Goal: Task Accomplishment & Management: Manage account settings

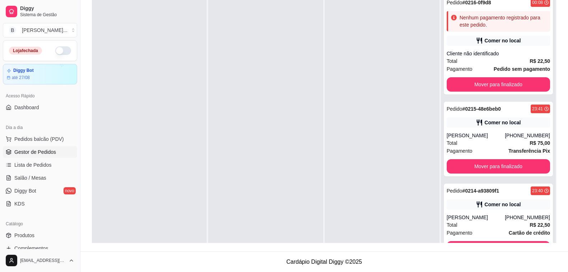
scroll to position [578, 0]
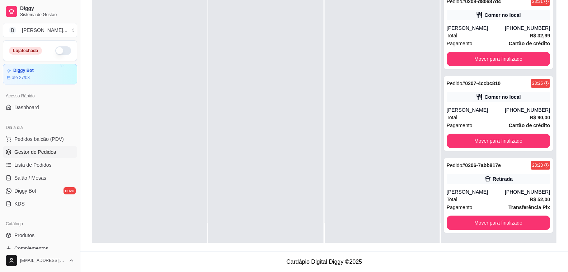
click at [59, 52] on button "button" at bounding box center [63, 50] width 16 height 9
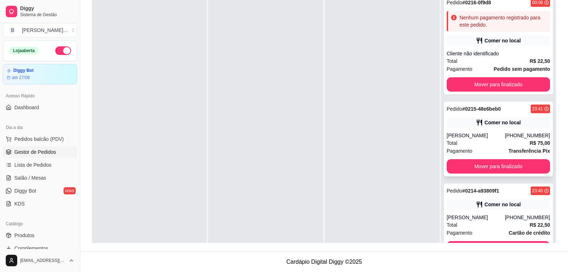
scroll to position [0, 0]
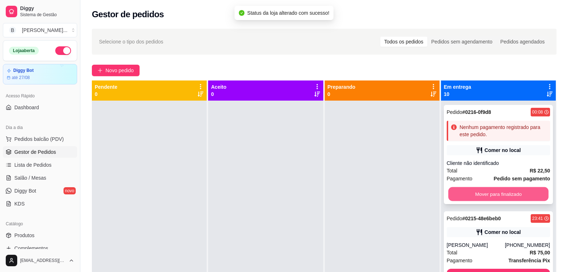
click at [484, 192] on button "Mover para finalizado" at bounding box center [498, 194] width 101 height 14
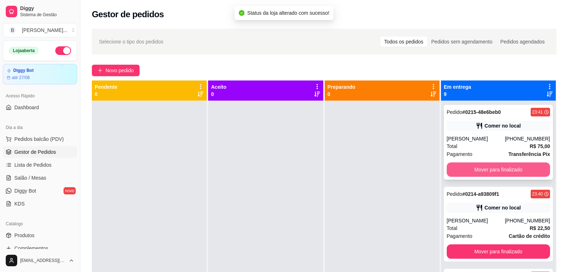
click at [467, 171] on button "Mover para finalizado" at bounding box center [498, 169] width 103 height 14
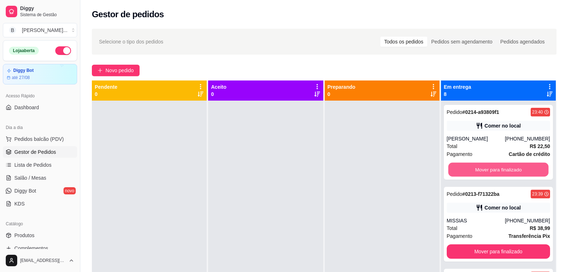
click at [467, 171] on button "Mover para finalizado" at bounding box center [498, 170] width 101 height 14
click at [467, 171] on button "Mover para finalizado" at bounding box center [498, 169] width 103 height 14
click at [467, 171] on button "Mover para finalizado" at bounding box center [498, 170] width 101 height 14
click at [467, 171] on button "Mover para finalizado" at bounding box center [498, 169] width 103 height 14
click at [467, 171] on button "Mover para finalizado" at bounding box center [498, 170] width 101 height 14
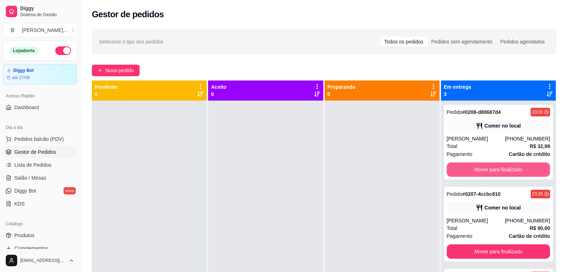
click at [467, 171] on button "Mover para finalizado" at bounding box center [498, 169] width 103 height 14
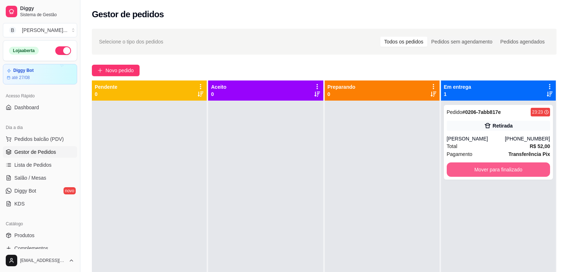
click at [467, 171] on button "Mover para finalizado" at bounding box center [498, 169] width 103 height 14
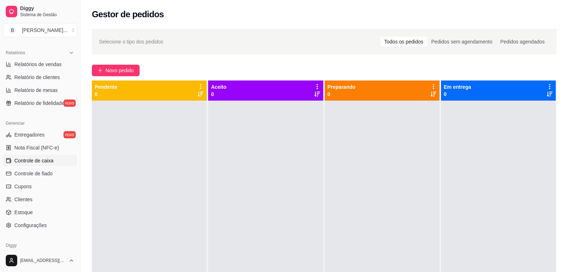
scroll to position [245, 0]
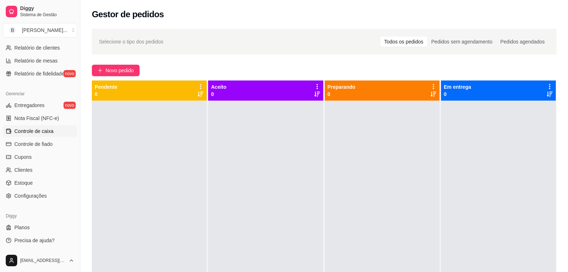
click at [45, 129] on span "Controle de caixa" at bounding box center [33, 130] width 39 height 7
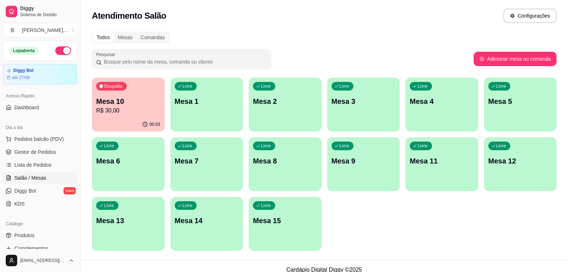
click at [143, 103] on p "Mesa 10" at bounding box center [128, 101] width 64 height 10
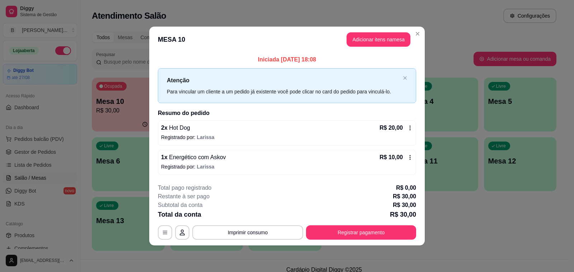
click at [411, 155] on icon at bounding box center [410, 157] width 1 height 5
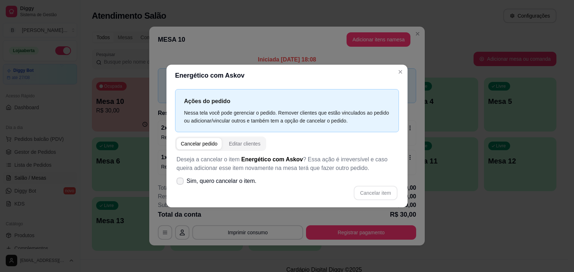
click at [180, 183] on span at bounding box center [180, 180] width 7 height 7
click at [180, 183] on input "Sim, quero cancelar o item." at bounding box center [178, 184] width 5 height 5
checkbox input "true"
click at [370, 199] on button "Cancelar item" at bounding box center [376, 193] width 44 height 14
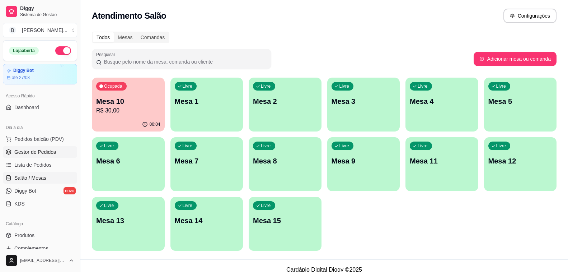
click at [33, 154] on span "Gestor de Pedidos" at bounding box center [35, 151] width 42 height 7
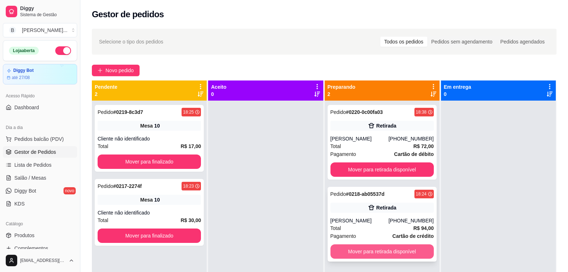
click at [361, 253] on button "Mover para retirada disponível" at bounding box center [382, 251] width 103 height 14
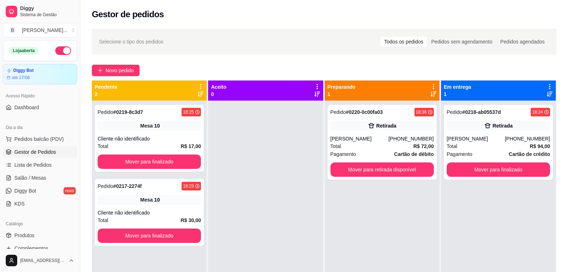
click at [272, 137] on div at bounding box center [265, 237] width 115 height 272
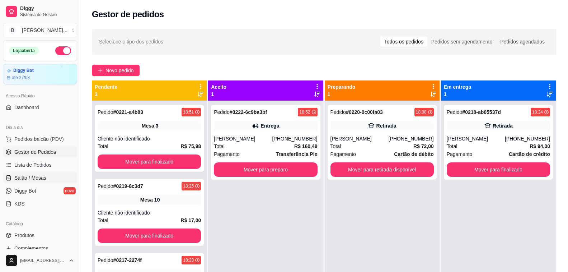
click at [37, 177] on span "Salão / Mesas" at bounding box center [30, 177] width 32 height 7
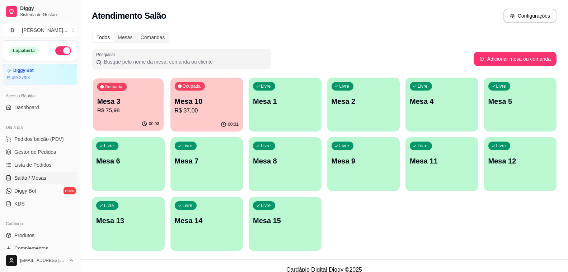
click at [118, 102] on p "Mesa 3" at bounding box center [128, 102] width 62 height 10
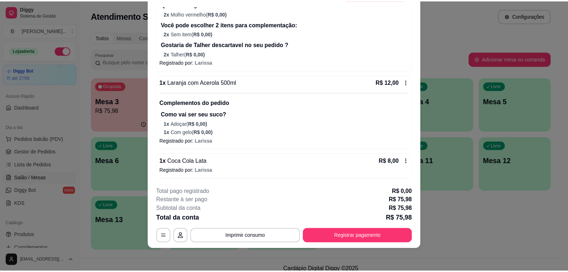
scroll to position [37, 0]
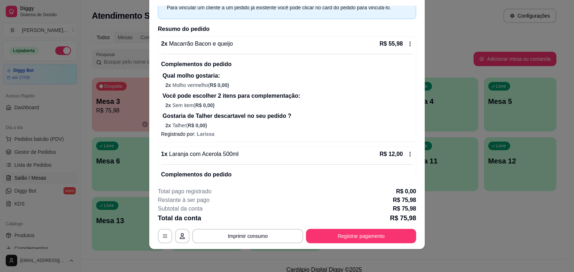
click at [407, 43] on icon at bounding box center [410, 44] width 6 height 6
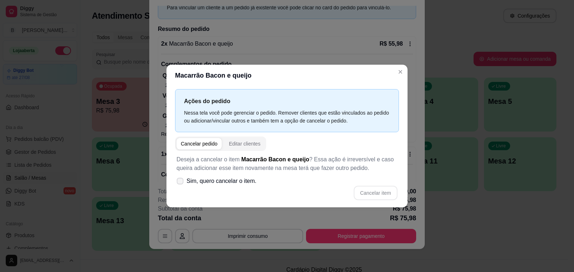
click at [177, 184] on label "Sim, quero cancelar o item." at bounding box center [217, 181] width 86 height 14
click at [177, 184] on input "Sim, quero cancelar o item." at bounding box center [178, 184] width 5 height 5
checkbox input "true"
click at [376, 191] on button "Cancelar item" at bounding box center [376, 193] width 44 height 14
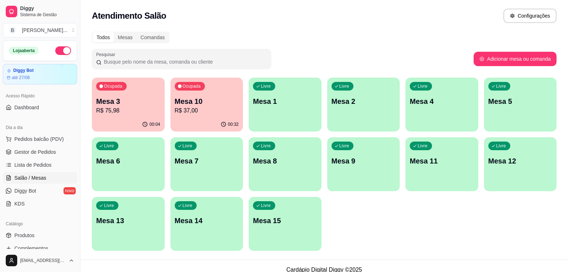
click at [188, 17] on div "Atendimento Salão Configurações" at bounding box center [324, 16] width 465 height 14
click at [52, 149] on span "Gestor de Pedidos" at bounding box center [35, 151] width 42 height 7
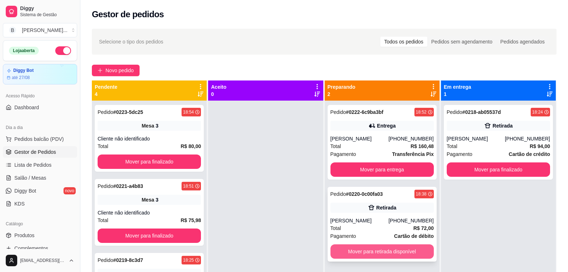
click at [389, 254] on button "Mover para retirada disponível" at bounding box center [382, 251] width 103 height 14
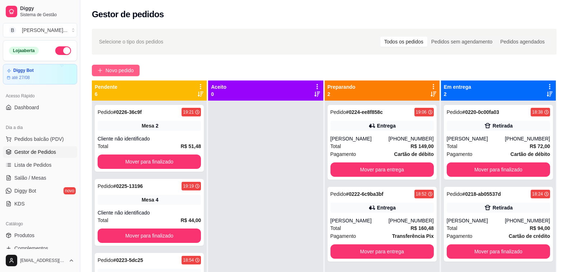
click at [125, 68] on span "Novo pedido" at bounding box center [120, 70] width 28 height 8
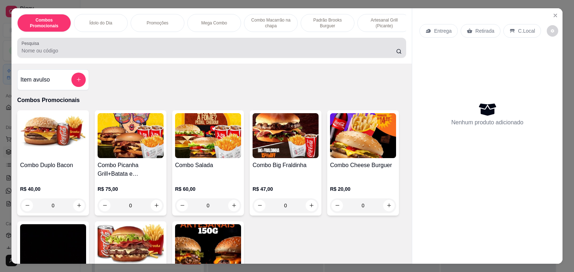
click at [130, 54] on input "Pesquisa" at bounding box center [209, 50] width 375 height 7
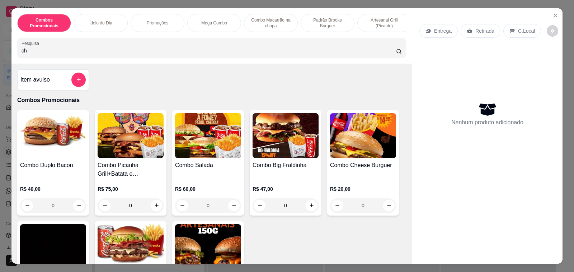
type input "c"
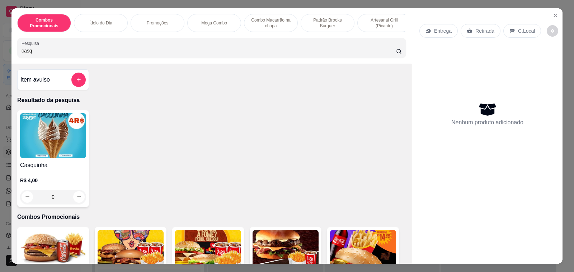
click at [168, 151] on div "Casquinha R$ 4,00 0" at bounding box center [211, 158] width 389 height 97
click at [47, 51] on input "casq" at bounding box center [209, 50] width 375 height 7
type input "casc"
click at [47, 169] on h4 "Cascão" at bounding box center [53, 165] width 66 height 9
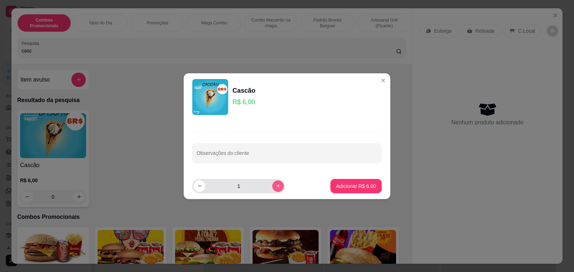
click at [276, 183] on icon "increase-product-quantity" at bounding box center [278, 185] width 5 height 5
type input "3"
click at [352, 186] on p "Adicionar R$ 18,00" at bounding box center [354, 185] width 43 height 7
type input "3"
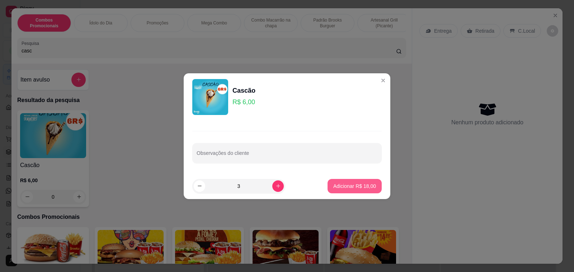
type input "3"
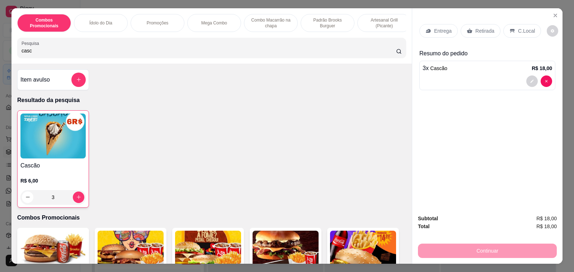
click at [518, 28] on p "C.Local" at bounding box center [526, 30] width 17 height 7
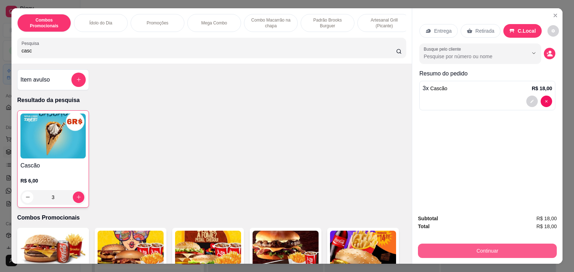
click at [474, 243] on button "Continuar" at bounding box center [487, 250] width 139 height 14
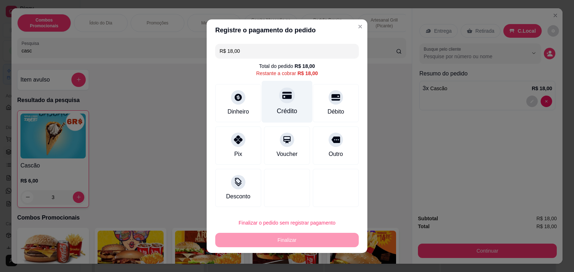
click at [277, 114] on div "Crédito" at bounding box center [287, 110] width 20 height 9
type input "R$ 0,00"
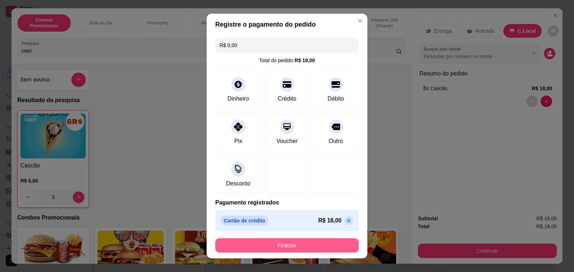
click at [293, 248] on button "Finalizar" at bounding box center [287, 245] width 144 height 14
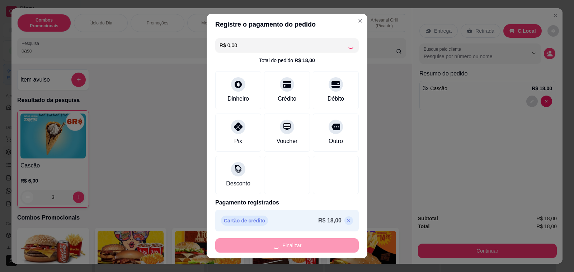
type input "0"
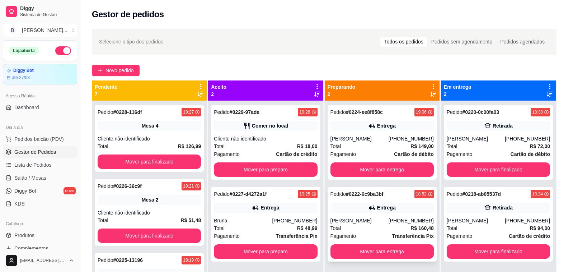
click at [404, 219] on div "[PHONE_NUMBER]" at bounding box center [411, 220] width 45 height 7
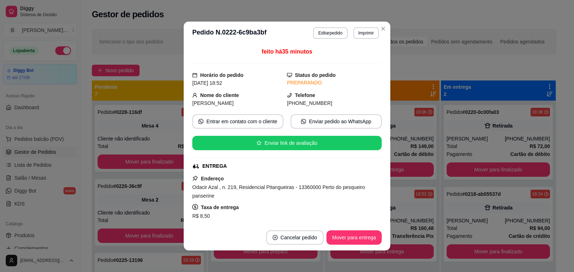
scroll to position [36, 0]
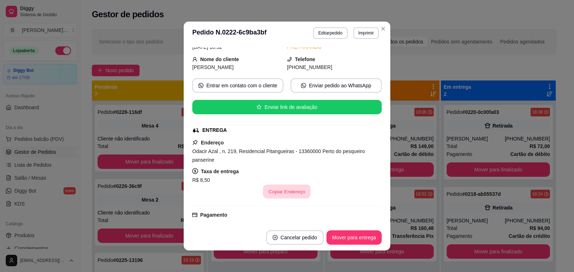
click at [292, 190] on button "Copiar Endereço" at bounding box center [287, 192] width 48 height 14
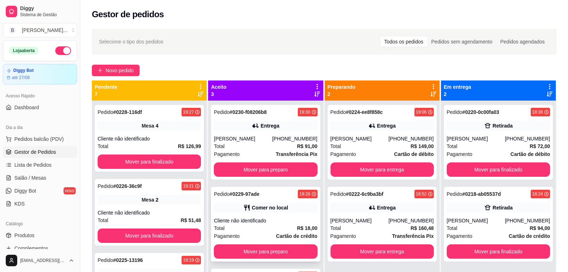
click at [275, 217] on div "Cliente não identificado" at bounding box center [265, 220] width 103 height 7
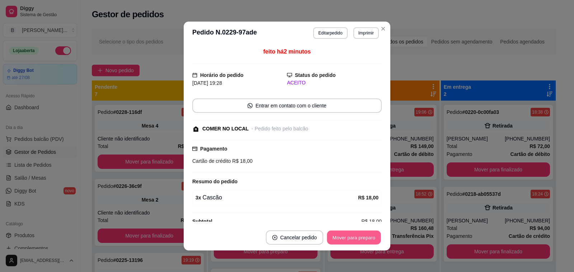
click at [342, 235] on button "Mover para preparo" at bounding box center [354, 237] width 54 height 14
click at [346, 236] on button "Mover para retirada disponível" at bounding box center [342, 237] width 77 height 14
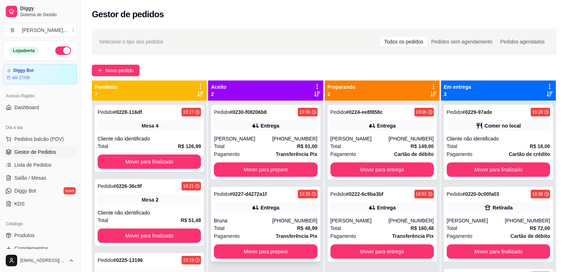
click at [255, 221] on div "Bruna" at bounding box center [243, 220] width 58 height 7
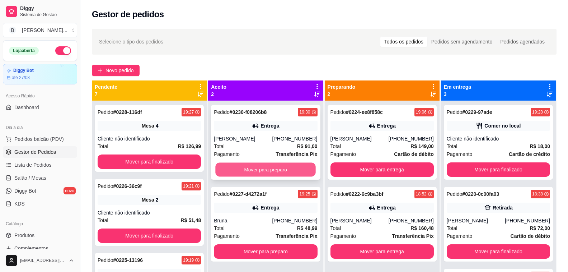
click at [281, 165] on button "Mover para preparo" at bounding box center [266, 170] width 101 height 14
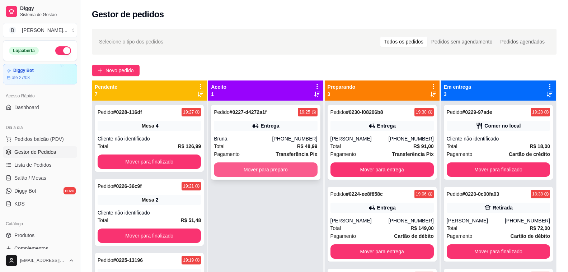
click at [270, 173] on button "Mover para preparo" at bounding box center [265, 169] width 103 height 14
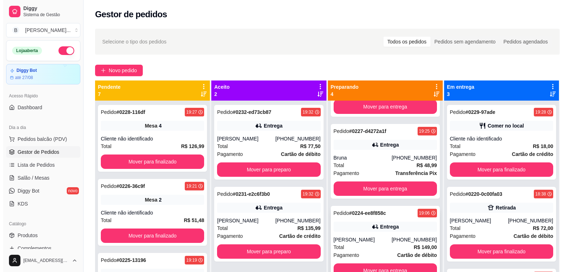
scroll to position [20, 0]
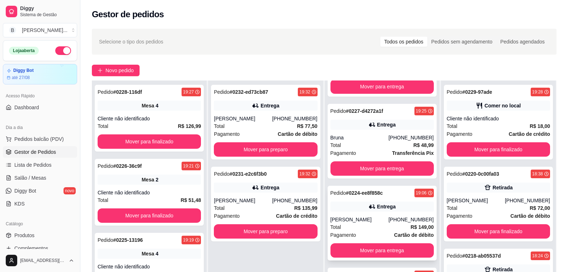
click at [375, 223] on div "Total R$ 149,00" at bounding box center [382, 227] width 103 height 8
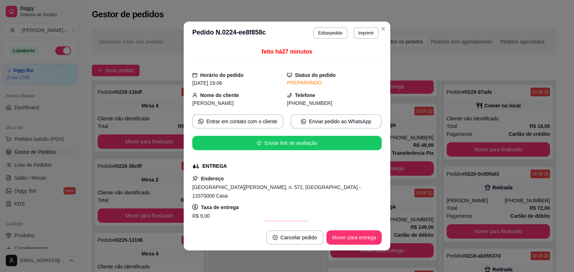
click at [280, 220] on button "Copiar Endereço" at bounding box center [287, 227] width 48 height 14
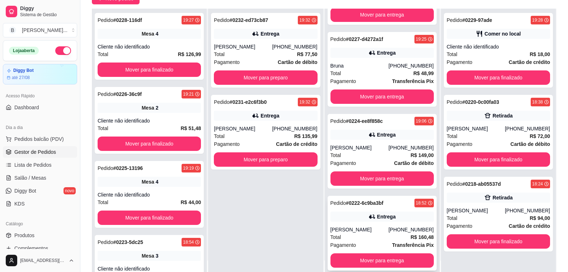
scroll to position [108, 0]
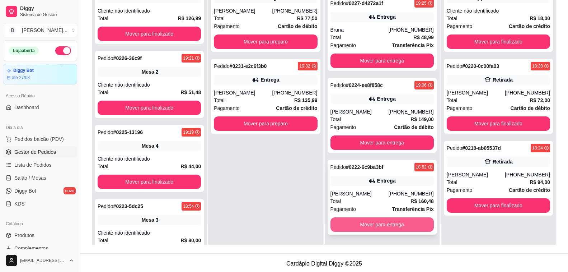
click at [369, 223] on button "Mover para entrega" at bounding box center [382, 224] width 103 height 14
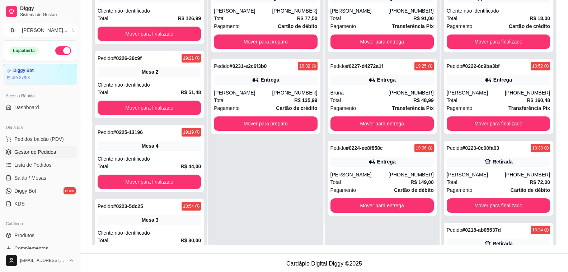
scroll to position [0, 0]
click at [221, 162] on div "Pedido # 0232-ed73cb87 19:32 Entrega [PERSON_NAME] [PHONE_NUMBER] Total R$ 77,5…" at bounding box center [265, 109] width 115 height 272
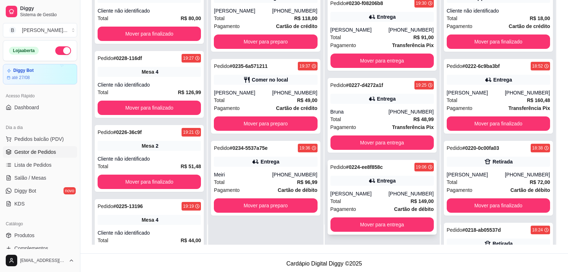
scroll to position [109, 0]
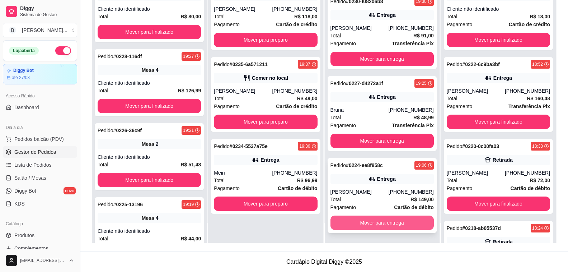
click at [376, 224] on button "Mover para entrega" at bounding box center [382, 222] width 103 height 14
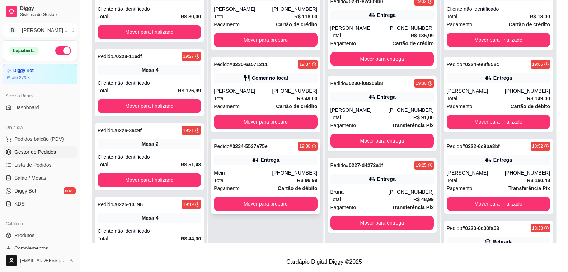
scroll to position [0, 0]
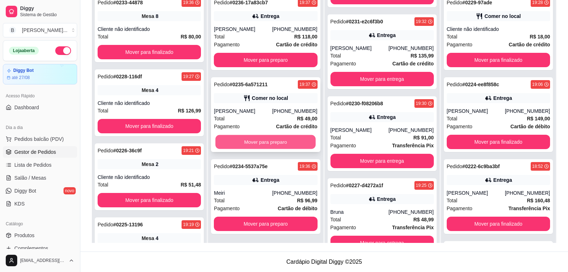
click at [252, 146] on button "Mover para preparo" at bounding box center [266, 142] width 101 height 14
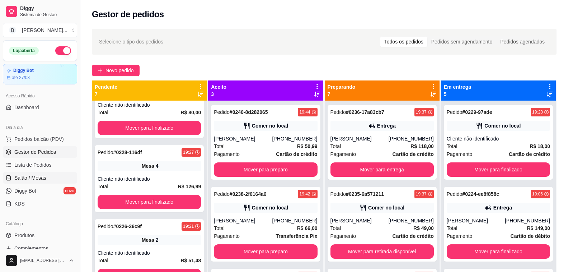
click at [42, 175] on span "Salão / Mesas" at bounding box center [30, 177] width 32 height 7
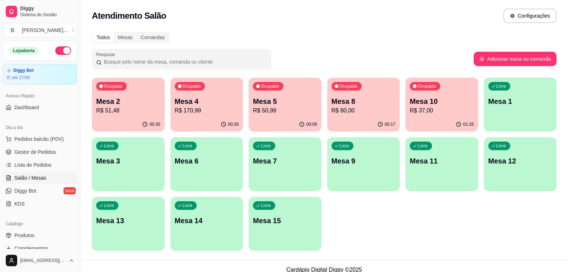
click at [189, 15] on div "Atendimento Salão Configurações" at bounding box center [324, 16] width 465 height 14
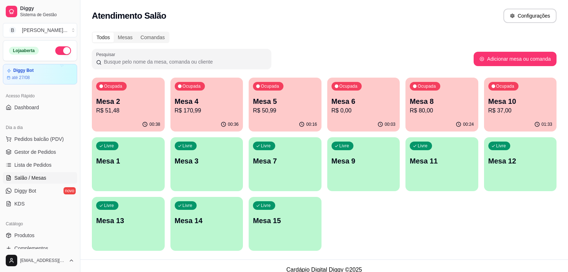
click at [118, 108] on p "R$ 51,48" at bounding box center [128, 110] width 64 height 9
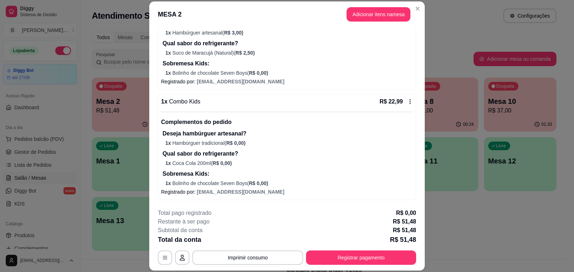
scroll to position [22, 0]
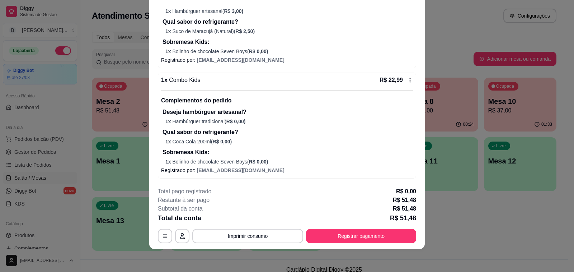
click at [356, 244] on footer "**********" at bounding box center [287, 214] width 276 height 67
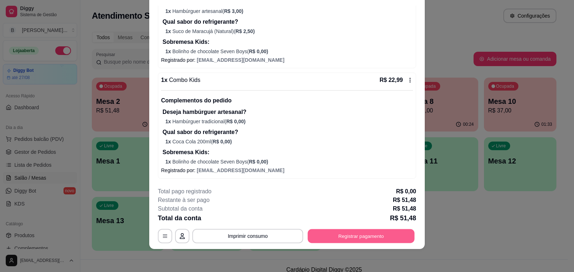
click at [359, 236] on button "Registrar pagamento" at bounding box center [361, 236] width 107 height 14
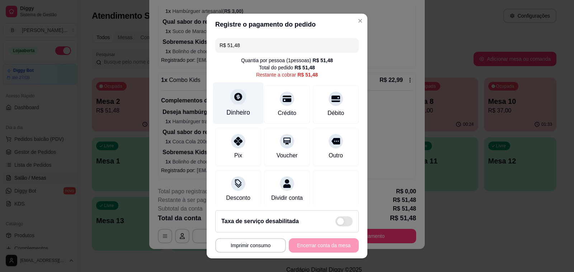
click at [234, 98] on icon at bounding box center [238, 96] width 9 height 9
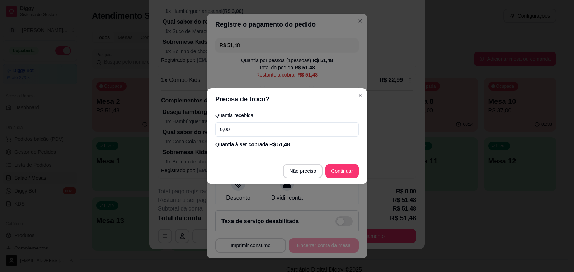
click at [266, 128] on input "0,00" at bounding box center [287, 129] width 144 height 14
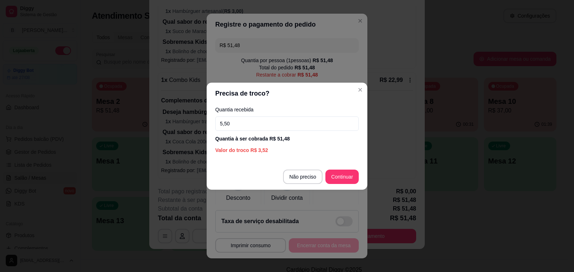
type input "55,00"
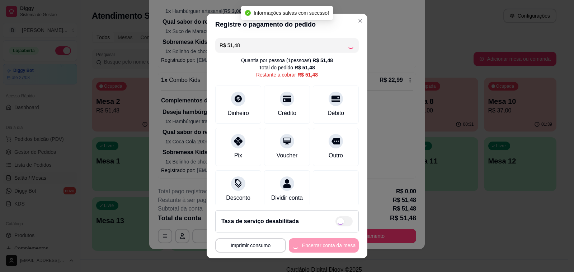
type input "R$ 0,00"
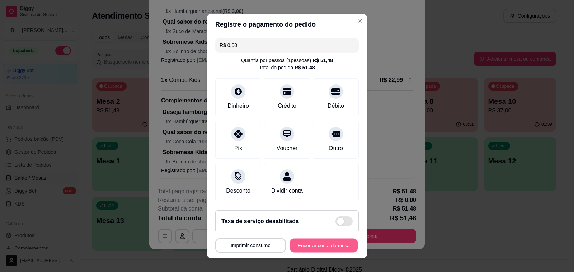
click at [318, 246] on button "Encerrar conta da mesa" at bounding box center [324, 245] width 68 height 14
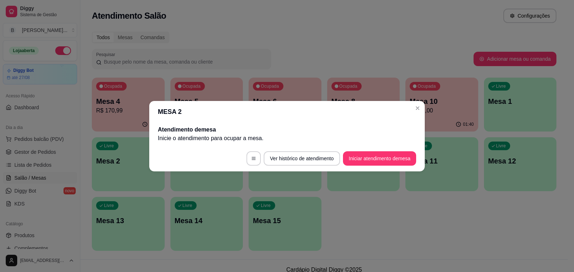
scroll to position [0, 0]
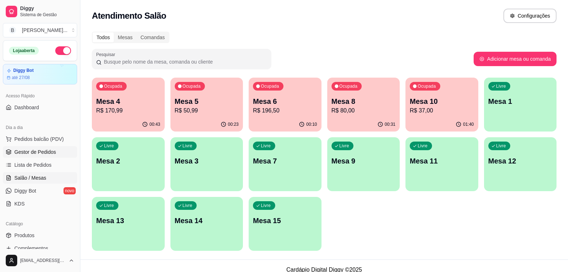
click at [55, 149] on link "Gestor de Pedidos" at bounding box center [40, 151] width 74 height 11
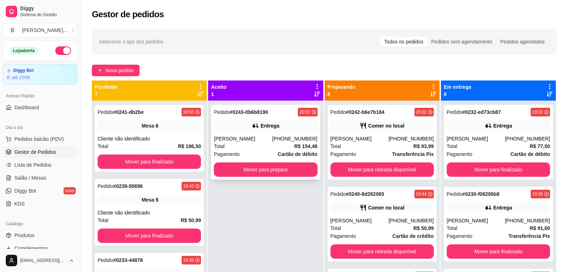
click at [251, 131] on div "Pedido # 0243-0b6b8190 20:02 Entrega Diógenes Ferraz [PHONE_NUMBER] Total R$ 15…" at bounding box center [265, 142] width 109 height 75
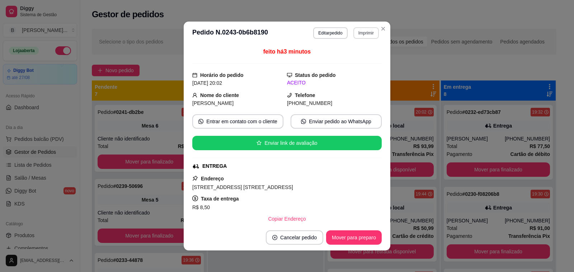
click at [365, 34] on button "Imprimir" at bounding box center [366, 32] width 25 height 11
click at [349, 60] on button "Impressora" at bounding box center [357, 55] width 42 height 9
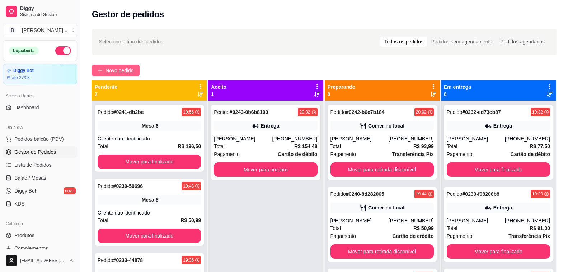
click at [123, 70] on span "Novo pedido" at bounding box center [120, 70] width 28 height 8
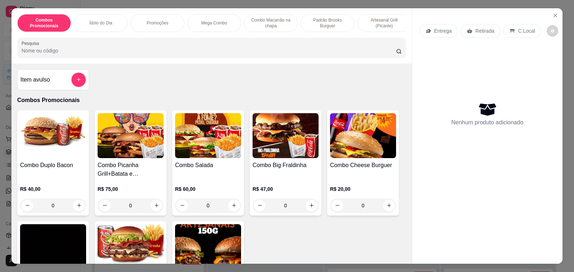
click at [56, 140] on img at bounding box center [53, 135] width 66 height 45
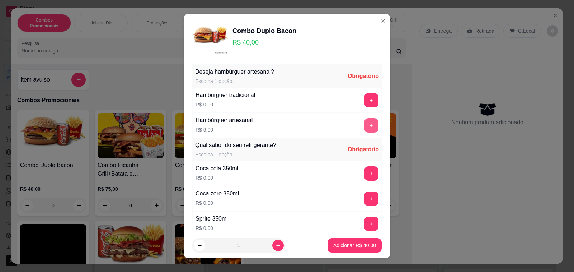
click at [364, 128] on button "+" at bounding box center [371, 125] width 14 height 14
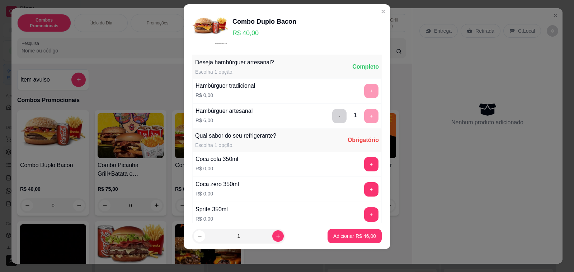
scroll to position [77, 0]
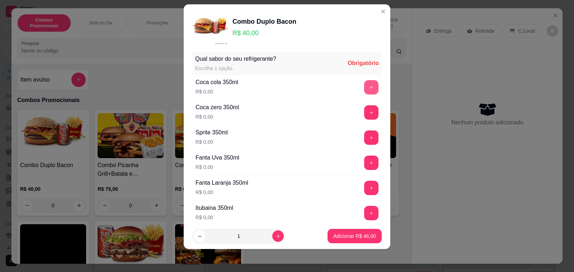
click at [364, 92] on button "+" at bounding box center [371, 87] width 14 height 14
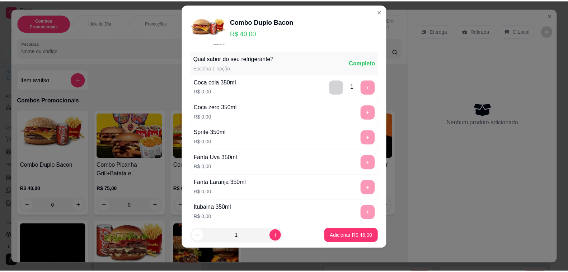
scroll to position [158, 0]
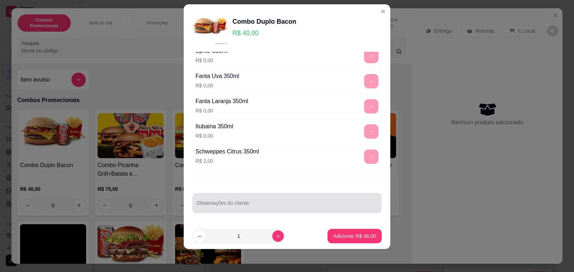
click at [258, 200] on div at bounding box center [287, 203] width 181 height 14
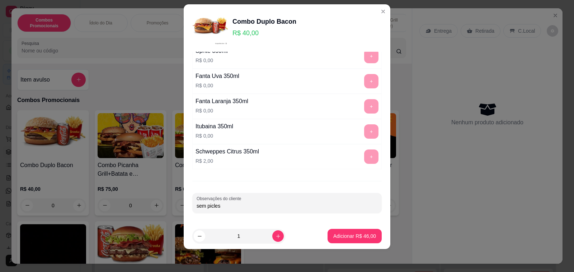
type input "sem picles"
click at [335, 239] on p "Adicionar R$ 46,00" at bounding box center [355, 235] width 42 height 7
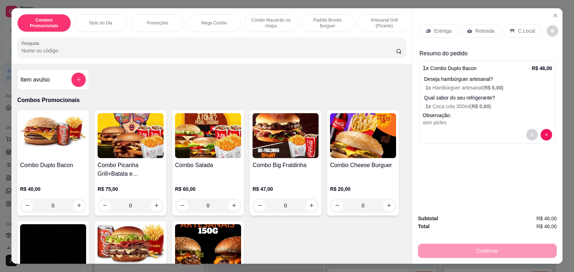
click at [486, 28] on p "Retirada" at bounding box center [485, 30] width 19 height 7
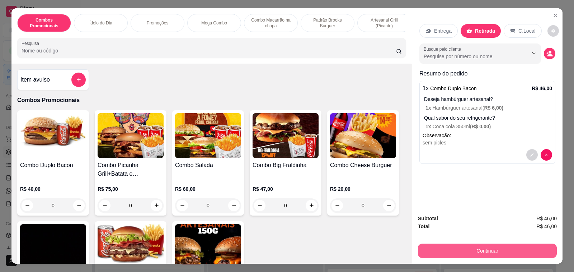
click at [488, 248] on button "Continuar" at bounding box center [487, 250] width 139 height 14
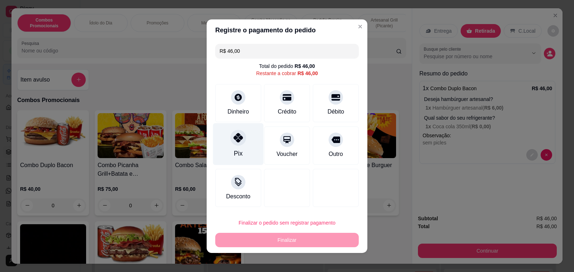
click at [234, 138] on icon at bounding box center [238, 137] width 9 height 9
type input "R$ 0,00"
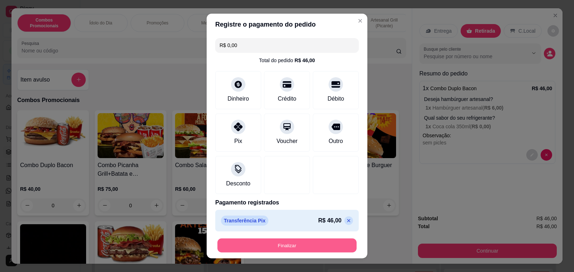
click at [305, 248] on button "Finalizar" at bounding box center [287, 245] width 139 height 14
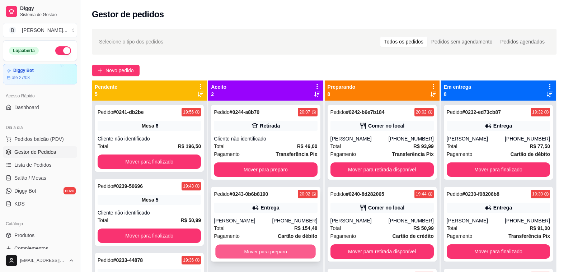
click at [256, 255] on button "Mover para preparo" at bounding box center [266, 251] width 101 height 14
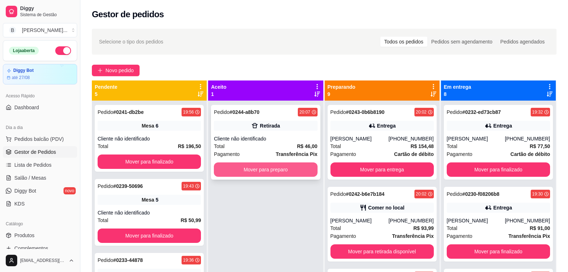
click at [265, 172] on button "Mover para preparo" at bounding box center [265, 169] width 103 height 14
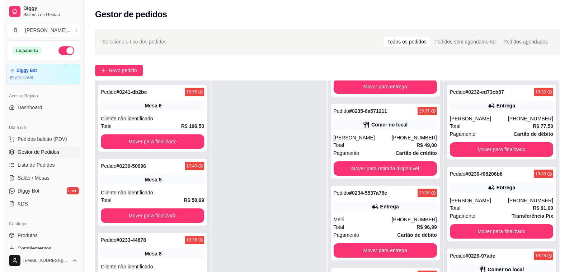
scroll to position [108, 0]
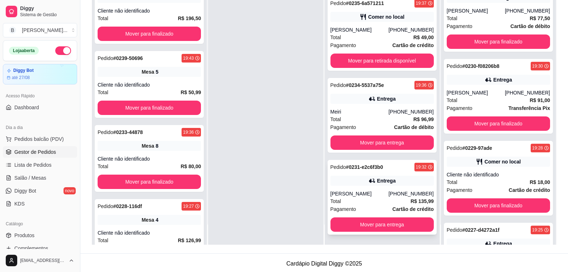
click at [364, 193] on div "[PERSON_NAME]" at bounding box center [360, 193] width 58 height 7
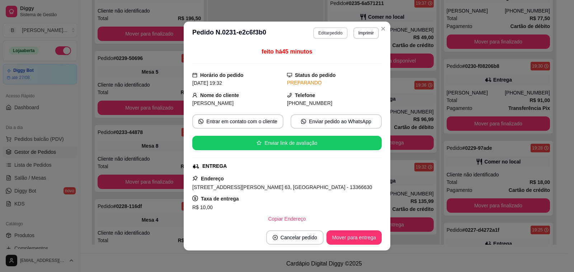
click at [330, 34] on button "Editar pedido" at bounding box center [330, 32] width 34 height 11
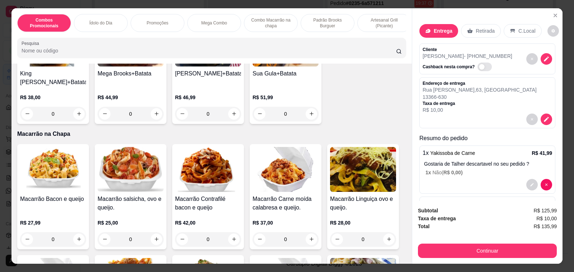
scroll to position [1651, 0]
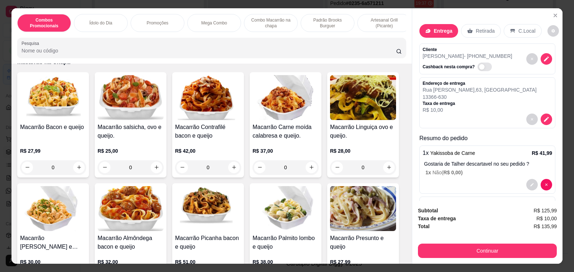
click at [273, 125] on h4 "Macarrão Carne moída calabresa e queijo." at bounding box center [286, 131] width 66 height 17
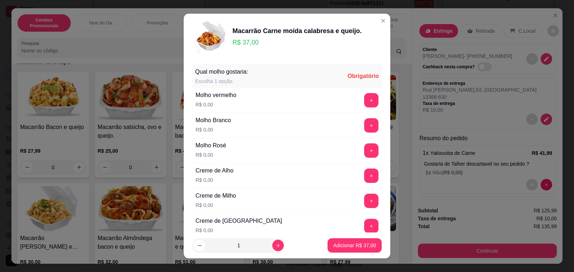
click at [364, 96] on button "+" at bounding box center [371, 100] width 14 height 14
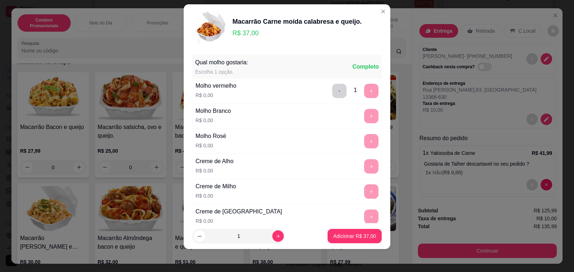
scroll to position [278, 0]
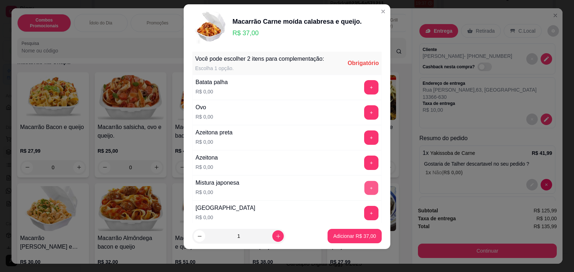
click at [365, 190] on button "+" at bounding box center [372, 188] width 14 height 14
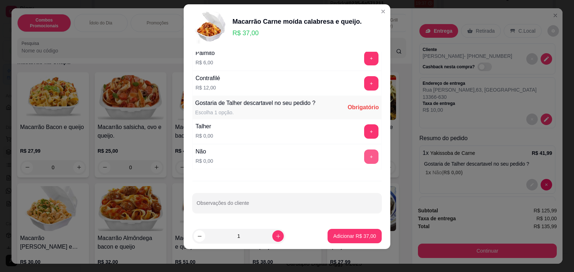
click at [364, 156] on button "+" at bounding box center [371, 156] width 14 height 14
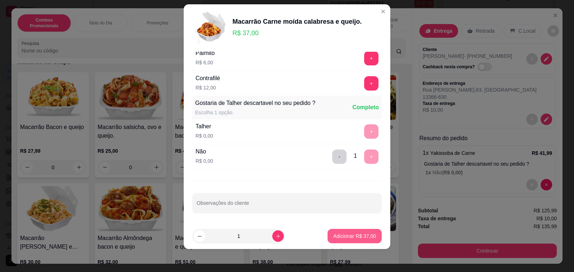
click at [340, 238] on p "Adicionar R$ 37,00" at bounding box center [354, 235] width 43 height 7
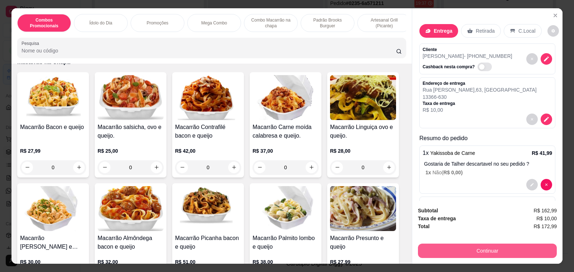
click at [489, 244] on button "Continuar" at bounding box center [487, 250] width 139 height 14
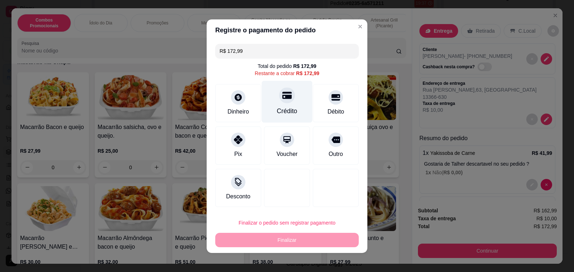
click at [283, 97] on icon at bounding box center [287, 94] width 9 height 9
type input "R$ 0,00"
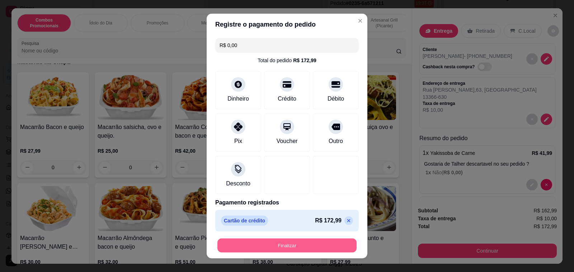
click at [287, 247] on button "Finalizar" at bounding box center [287, 245] width 139 height 14
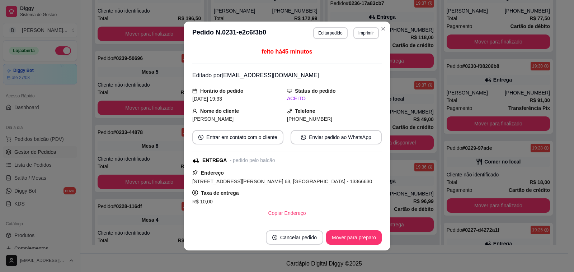
scroll to position [479, 0]
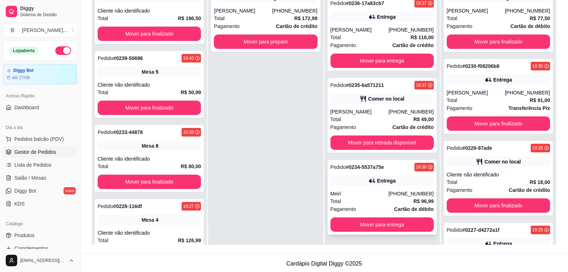
click at [392, 179] on div "Entrega" at bounding box center [382, 181] width 103 height 10
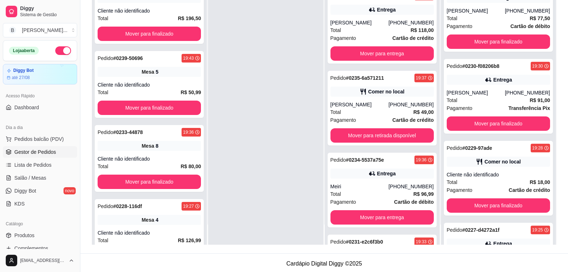
scroll to position [561, 0]
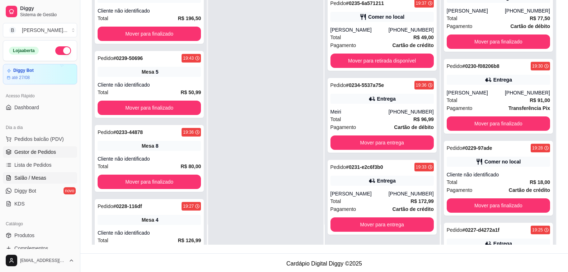
click at [31, 178] on span "Salão / Mesas" at bounding box center [30, 177] width 32 height 7
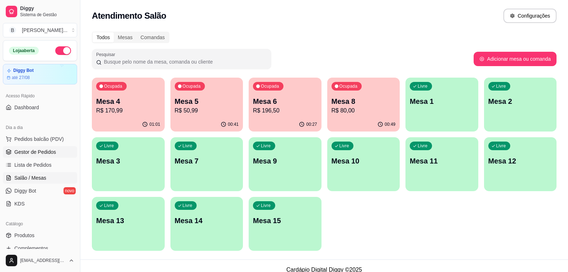
click at [46, 150] on span "Gestor de Pedidos" at bounding box center [35, 151] width 42 height 7
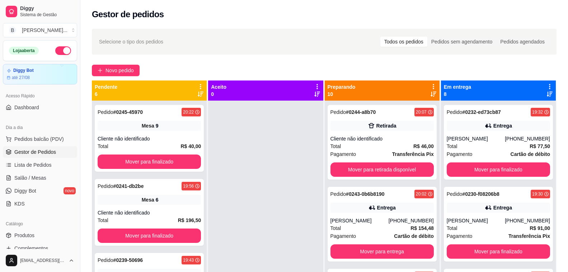
click at [431, 92] on icon at bounding box center [434, 94] width 6 height 5
click at [342, 214] on div "Pedido # 0234-5537a75e 19:36 Entrega Meiri [PHONE_NUMBER] Total R$ 96,99 Pagame…" at bounding box center [382, 224] width 109 height 75
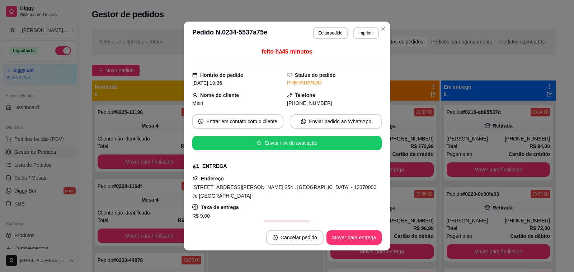
click at [292, 220] on button "Copiar Endereço" at bounding box center [286, 227] width 49 height 14
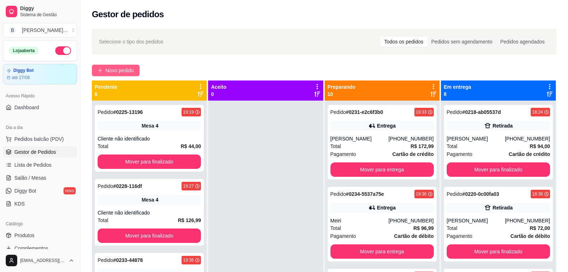
click at [114, 72] on span "Novo pedido" at bounding box center [120, 70] width 28 height 8
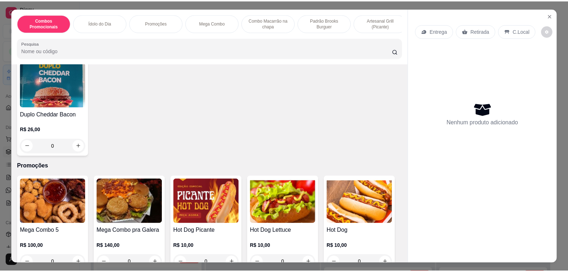
scroll to position [359, 0]
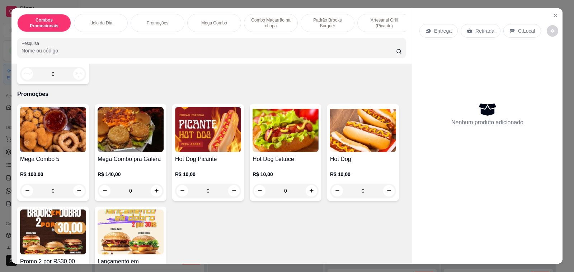
click at [281, 160] on h4 "Hot Dog Lettuce" at bounding box center [286, 159] width 66 height 9
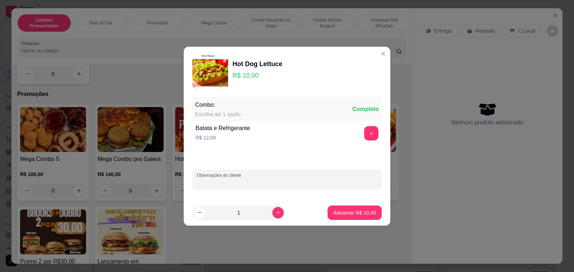
click at [264, 181] on input "Observações do cliente" at bounding box center [287, 182] width 181 height 7
type input "Retirada para as 22:30"
click at [370, 215] on button "Adicionar R$ 10,00" at bounding box center [354, 212] width 53 height 14
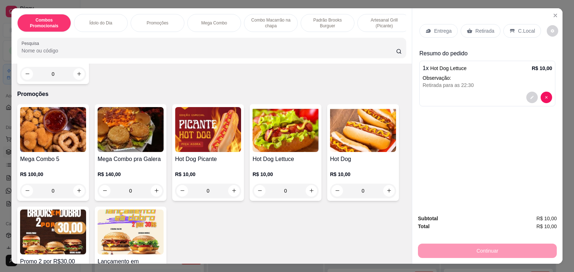
click at [476, 28] on p "Retirada" at bounding box center [485, 30] width 19 height 7
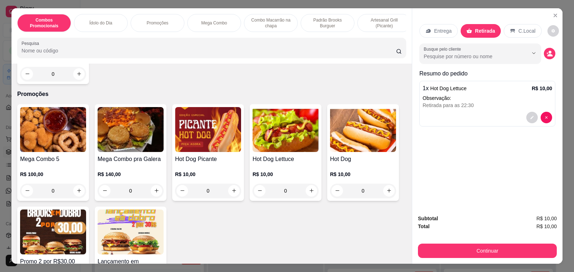
click at [459, 54] on input "Busque pelo cliente" at bounding box center [470, 56] width 93 height 7
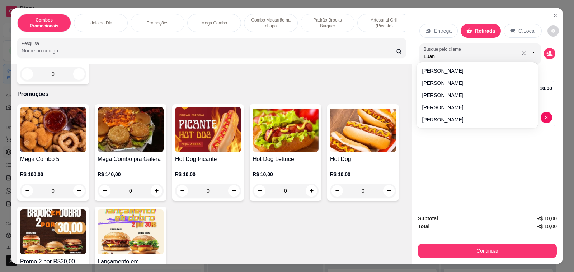
type input "Luan"
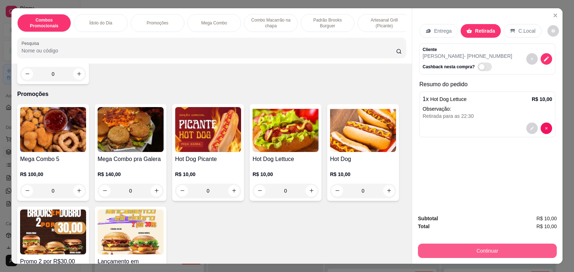
click at [480, 251] on button "Continuar" at bounding box center [487, 250] width 139 height 14
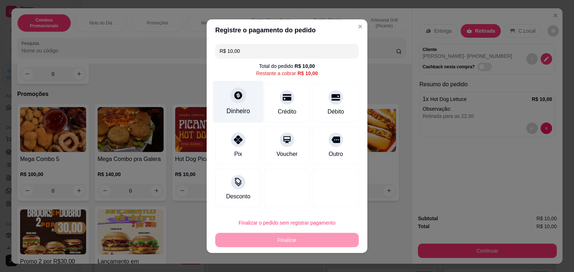
click at [239, 100] on icon at bounding box center [238, 94] width 9 height 9
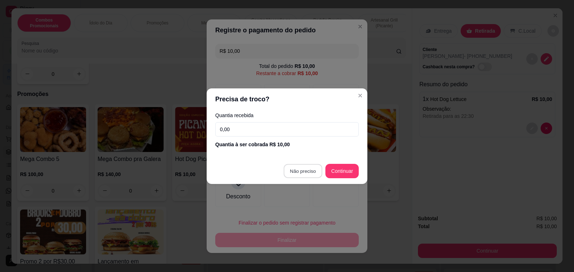
type input "R$ 0,00"
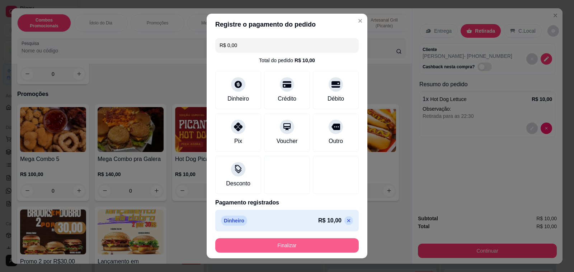
click at [318, 248] on button "Finalizar" at bounding box center [287, 245] width 144 height 14
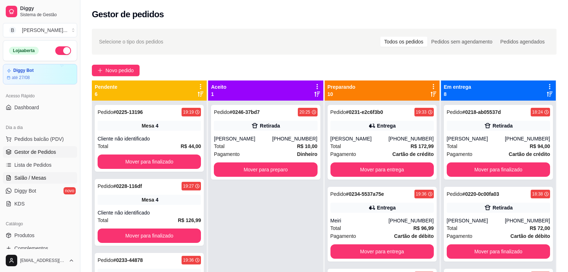
click at [42, 176] on span "Salão / Mesas" at bounding box center [30, 177] width 32 height 7
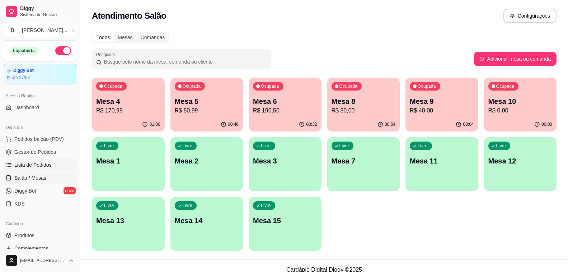
click at [54, 164] on link "Lista de Pedidos" at bounding box center [40, 164] width 74 height 11
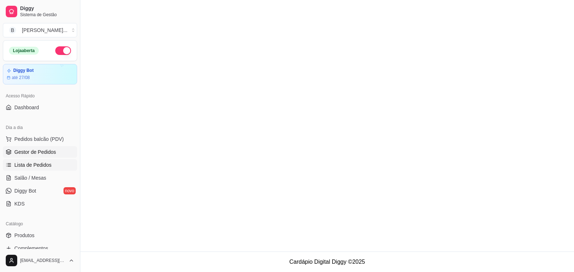
click at [59, 152] on link "Gestor de Pedidos" at bounding box center [40, 151] width 74 height 11
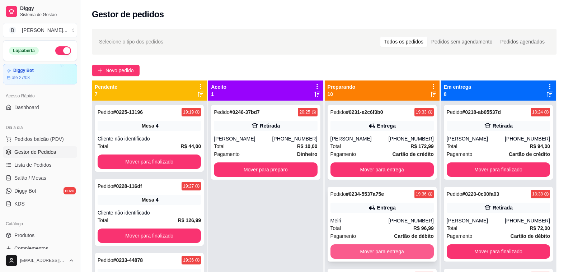
click at [355, 255] on button "Mover para entrega" at bounding box center [382, 251] width 103 height 14
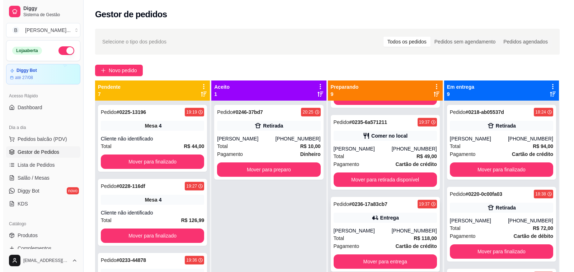
scroll to position [108, 0]
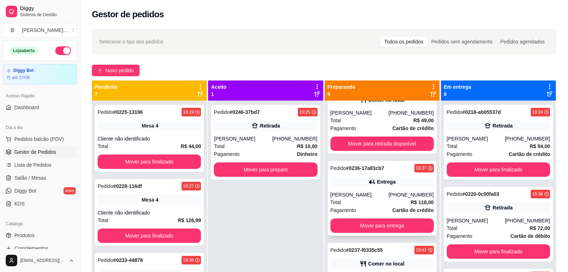
click at [375, 192] on div "[PERSON_NAME]" at bounding box center [360, 194] width 58 height 7
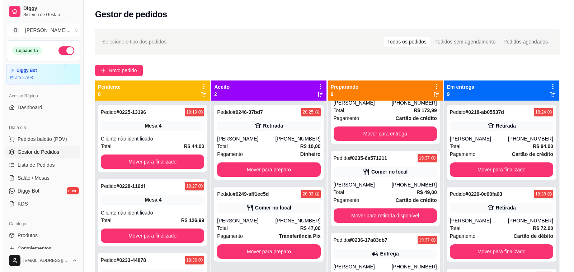
scroll to position [0, 0]
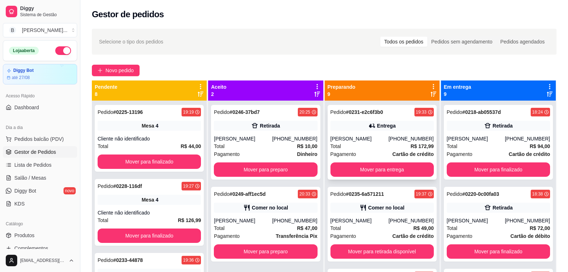
click at [366, 145] on div "Total R$ 172,99" at bounding box center [382, 146] width 103 height 8
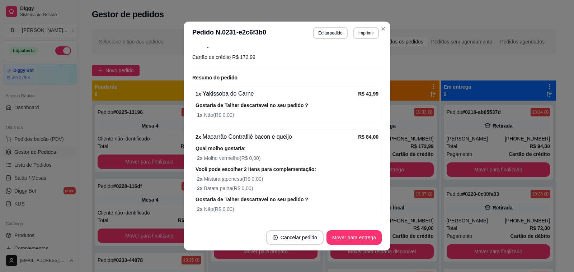
scroll to position [155, 0]
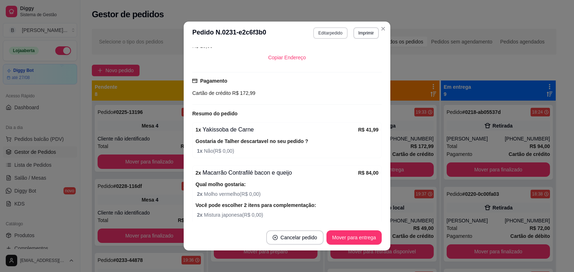
click at [340, 33] on button "Editar pedido" at bounding box center [330, 32] width 34 height 11
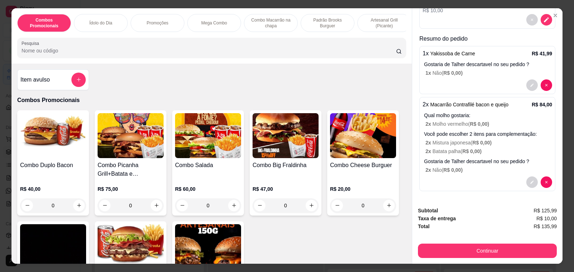
scroll to position [99, 0]
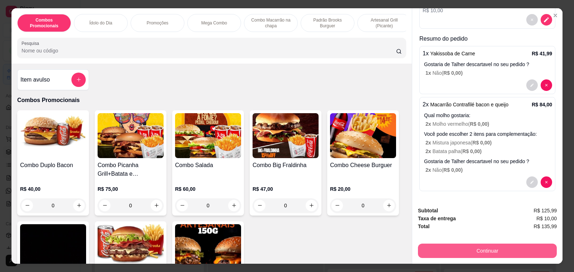
click at [481, 249] on button "Continuar" at bounding box center [487, 250] width 139 height 14
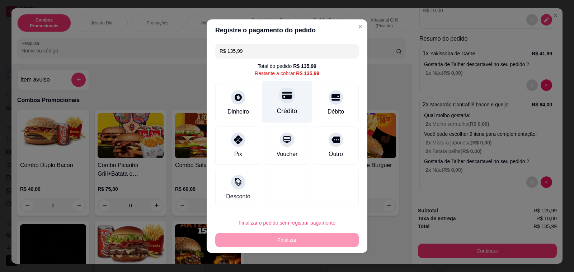
click at [284, 97] on icon at bounding box center [287, 94] width 9 height 9
type input "R$ 0,00"
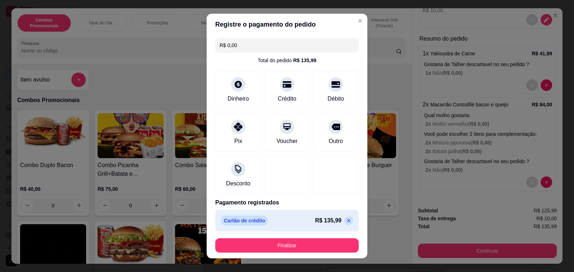
click at [299, 245] on button "Finalizar" at bounding box center [287, 245] width 144 height 14
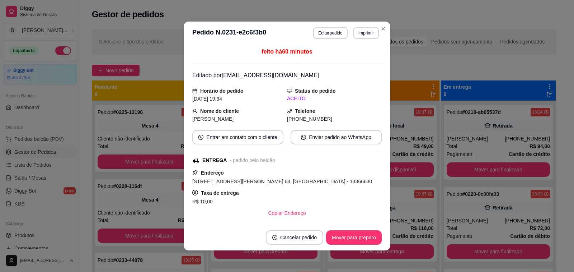
scroll to position [108, 0]
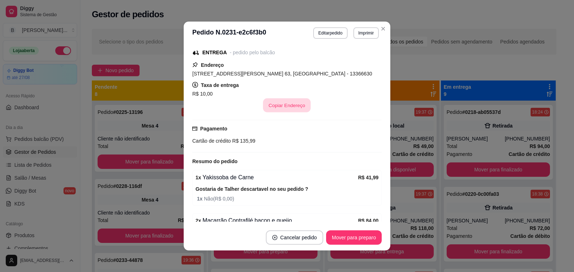
click at [286, 106] on button "Copiar Endereço" at bounding box center [287, 105] width 48 height 14
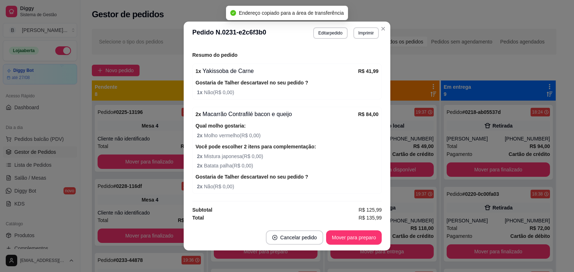
scroll to position [1, 0]
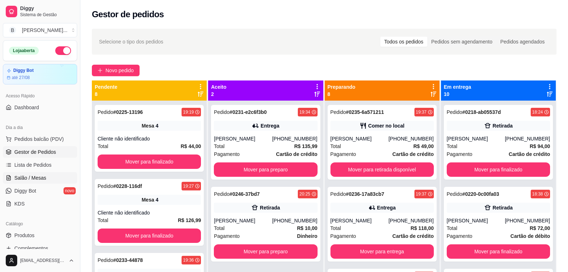
click at [38, 176] on span "Salão / Mesas" at bounding box center [30, 177] width 32 height 7
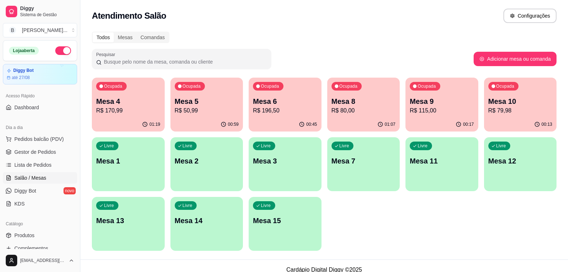
click at [362, 110] on p "R$ 80,00" at bounding box center [364, 110] width 64 height 9
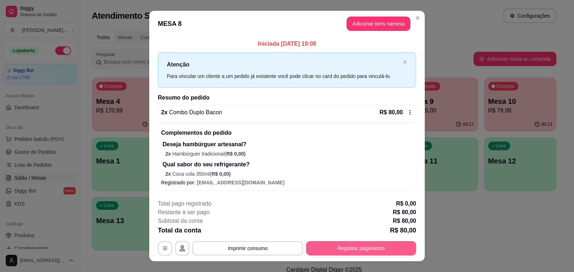
click at [377, 254] on button "Registrar pagamento" at bounding box center [361, 248] width 110 height 14
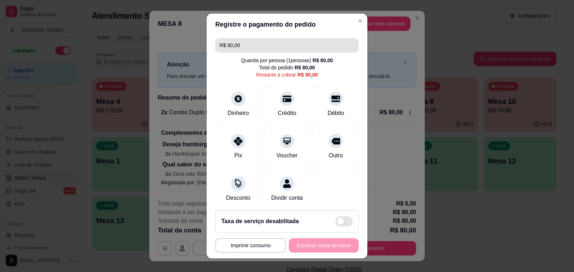
click at [286, 43] on input "R$ 80,00" at bounding box center [287, 45] width 135 height 14
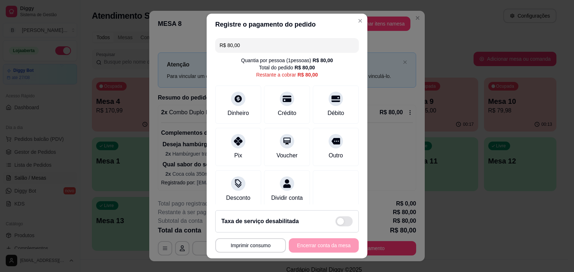
click at [286, 43] on input "R$ 80,00" at bounding box center [287, 45] width 135 height 14
click at [331, 95] on icon at bounding box center [335, 96] width 9 height 7
click at [283, 100] on icon at bounding box center [287, 96] width 9 height 7
click at [283, 96] on div at bounding box center [287, 97] width 16 height 16
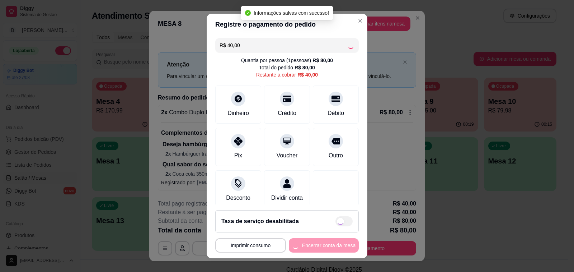
type input "R$ 0,00"
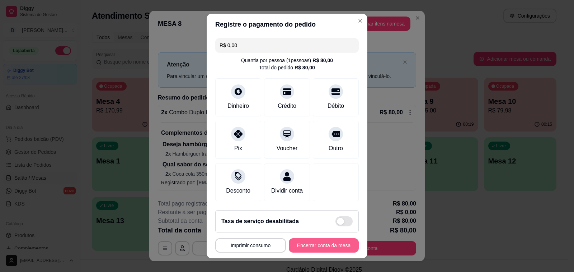
click at [324, 248] on button "Encerrar conta da mesa" at bounding box center [324, 245] width 70 height 14
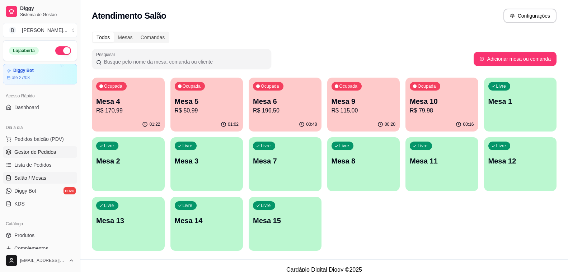
click at [37, 155] on span "Gestor de Pedidos" at bounding box center [35, 151] width 42 height 7
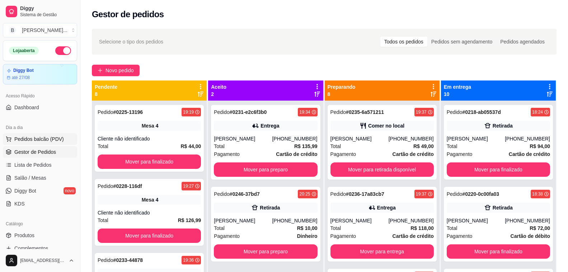
click at [44, 138] on span "Pedidos balcão (PDV)" at bounding box center [39, 138] width 50 height 7
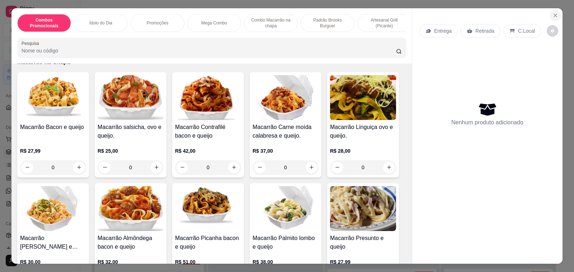
click at [554, 14] on icon "Close" at bounding box center [555, 15] width 3 height 3
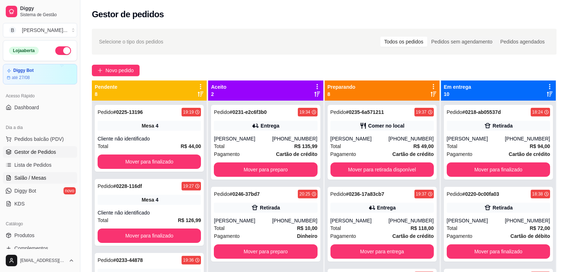
click at [47, 177] on link "Salão / Mesas" at bounding box center [40, 177] width 74 height 11
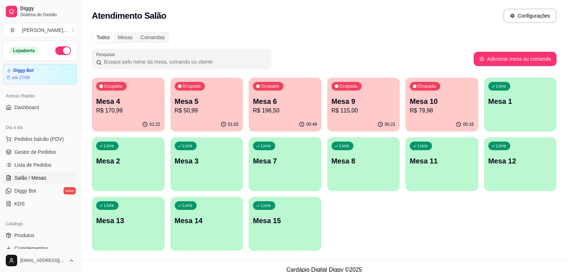
click at [133, 106] on p "R$ 170,99" at bounding box center [128, 110] width 64 height 9
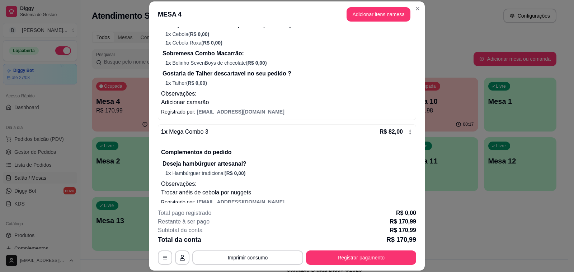
scroll to position [215, 0]
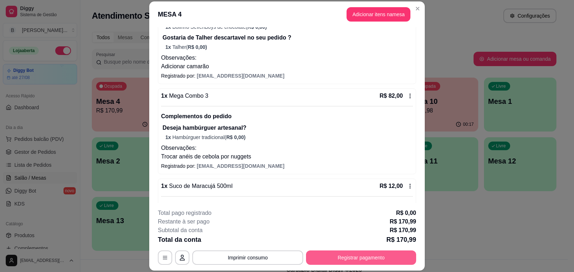
click at [398, 259] on button "Registrar pagamento" at bounding box center [361, 257] width 110 height 14
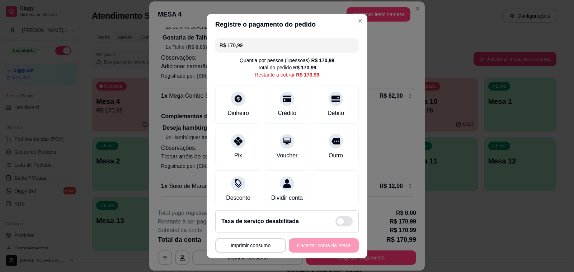
click at [251, 43] on input "R$ 170,99" at bounding box center [287, 45] width 135 height 14
click at [234, 153] on div "Pix" at bounding box center [238, 154] width 9 height 9
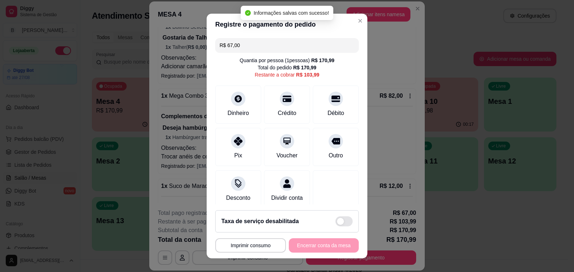
type input "R$ 103,99"
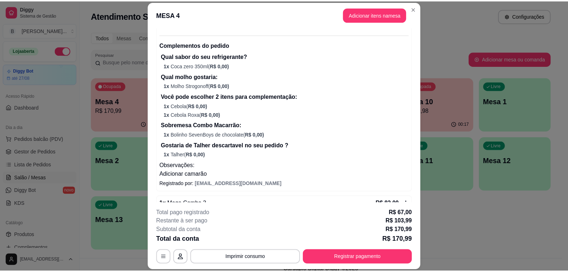
scroll to position [0, 0]
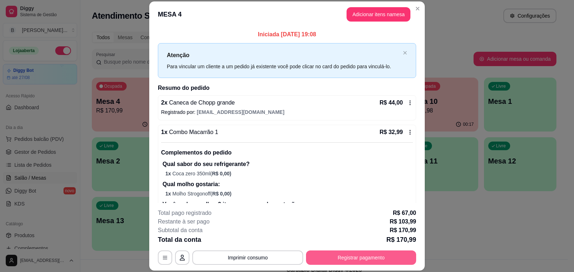
click at [362, 260] on button "Registrar pagamento" at bounding box center [361, 257] width 110 height 14
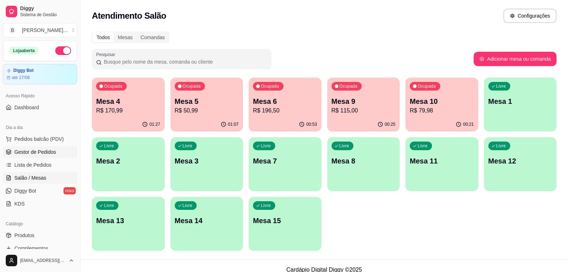
click at [62, 156] on link "Gestor de Pedidos" at bounding box center [40, 151] width 74 height 11
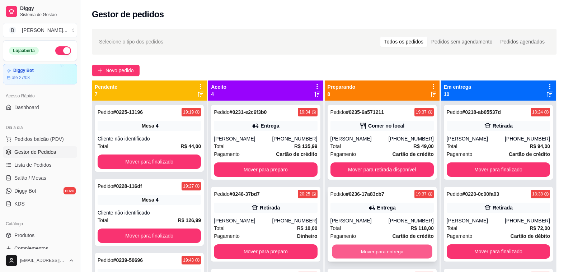
click at [358, 251] on button "Mover para entrega" at bounding box center [382, 251] width 101 height 14
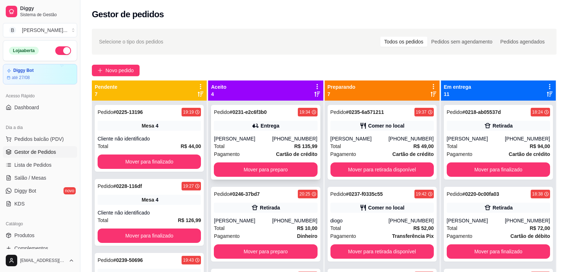
click at [280, 136] on div "[PHONE_NUMBER]" at bounding box center [294, 138] width 45 height 7
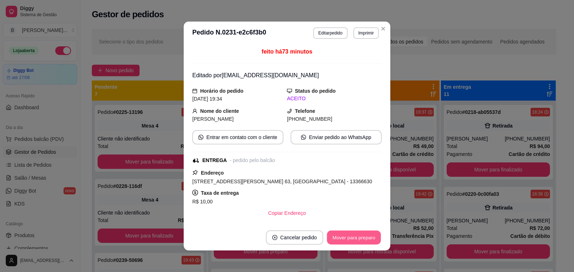
click at [352, 240] on button "Mover para preparo" at bounding box center [354, 237] width 54 height 14
click at [348, 239] on button "Mover para entrega" at bounding box center [354, 237] width 54 height 14
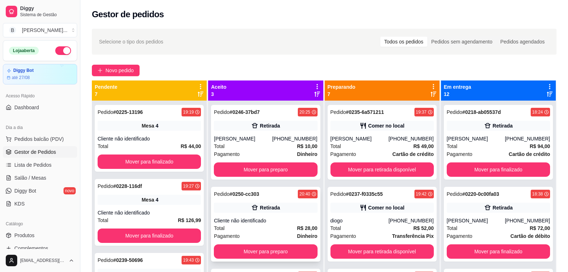
scroll to position [20, 0]
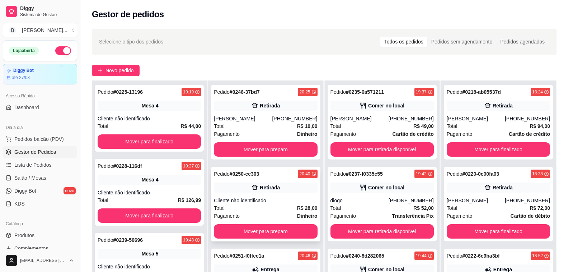
click at [266, 229] on button "Mover para preparo" at bounding box center [265, 231] width 103 height 14
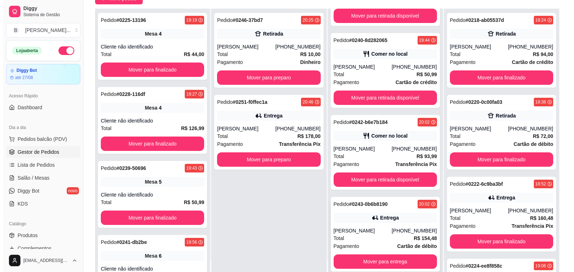
scroll to position [179, 0]
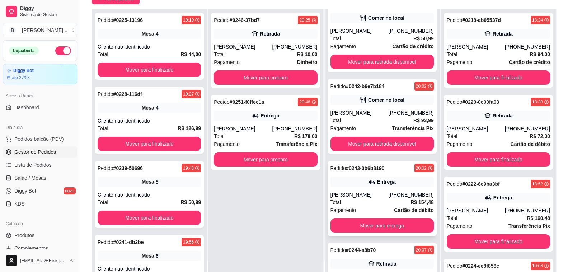
click at [375, 201] on div "Total R$ 154,48" at bounding box center [382, 202] width 103 height 8
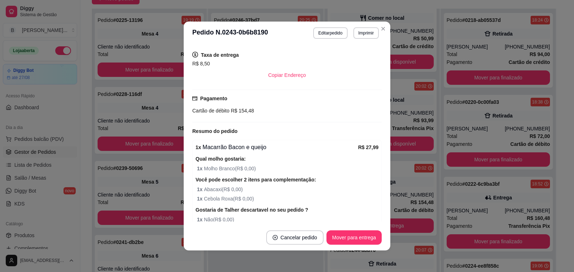
scroll to position [323, 0]
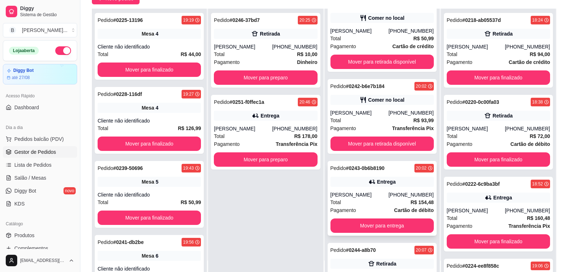
click at [375, 201] on div "Total R$ 154,48" at bounding box center [382, 202] width 103 height 8
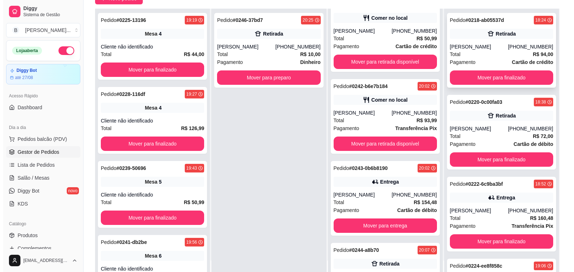
scroll to position [0, 0]
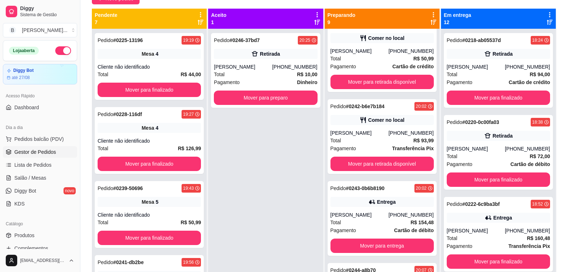
click at [547, 20] on icon at bounding box center [550, 22] width 6 height 5
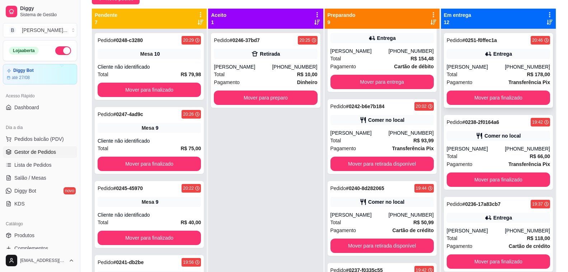
click at [486, 71] on div "Total R$ 178,00" at bounding box center [498, 74] width 103 height 8
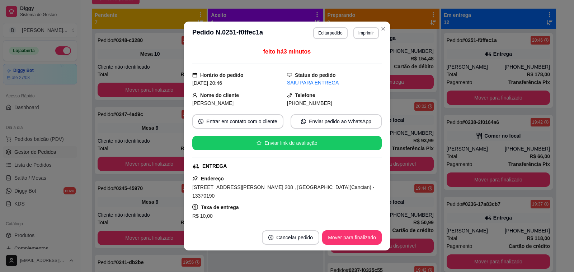
scroll to position [36, 0]
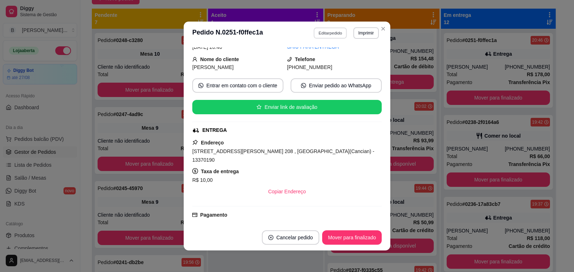
click at [330, 31] on button "Editar pedido" at bounding box center [330, 32] width 33 height 11
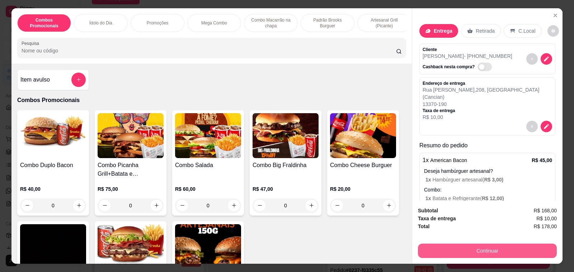
click at [496, 247] on button "Continuar" at bounding box center [487, 250] width 139 height 14
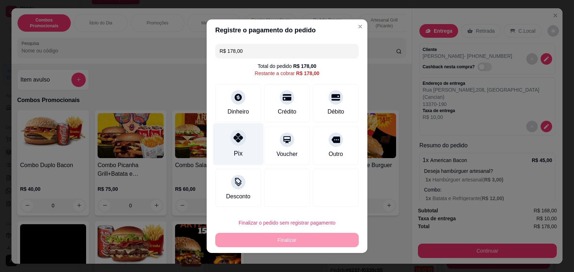
click at [242, 141] on div "Pix" at bounding box center [238, 144] width 51 height 42
type input "R$ 0,00"
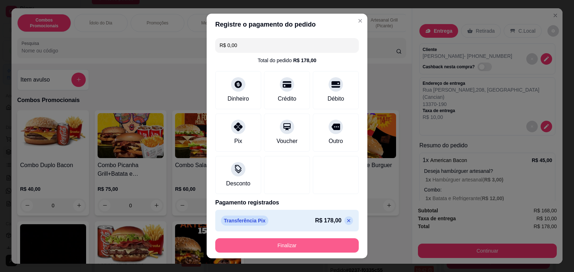
click at [288, 244] on button "Finalizar" at bounding box center [287, 245] width 144 height 14
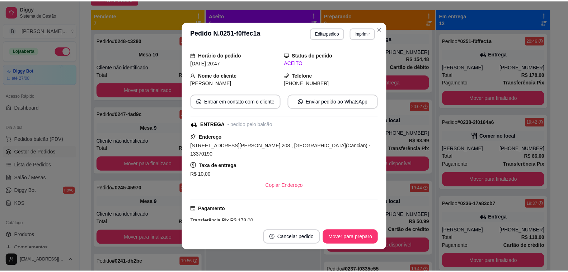
scroll to position [52, 0]
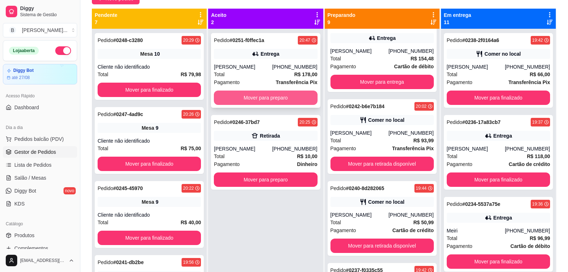
click at [254, 99] on button "Mover para preparo" at bounding box center [265, 97] width 103 height 14
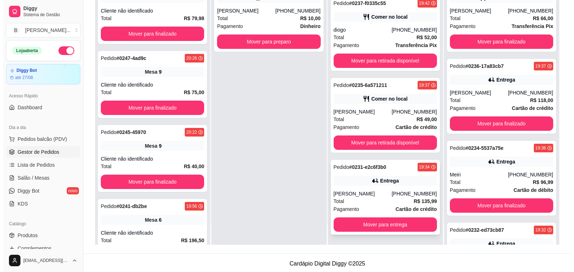
scroll to position [109, 0]
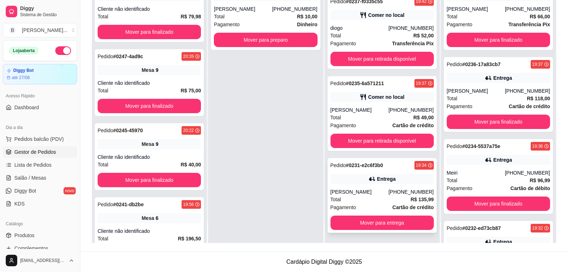
click at [375, 196] on div "Total R$ 135,99" at bounding box center [382, 199] width 103 height 8
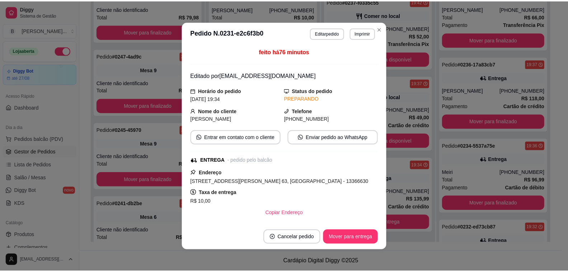
scroll to position [214, 0]
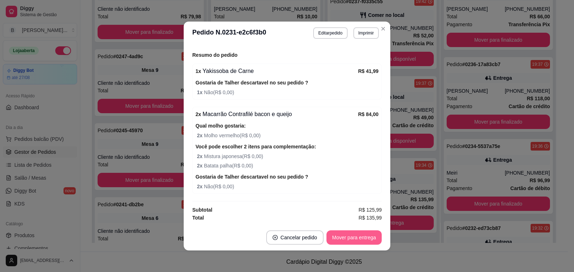
click at [351, 241] on button "Mover para entrega" at bounding box center [354, 237] width 55 height 14
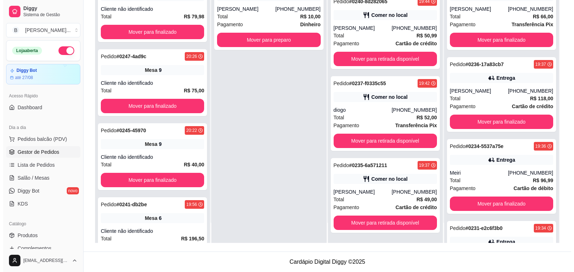
scroll to position [472, 0]
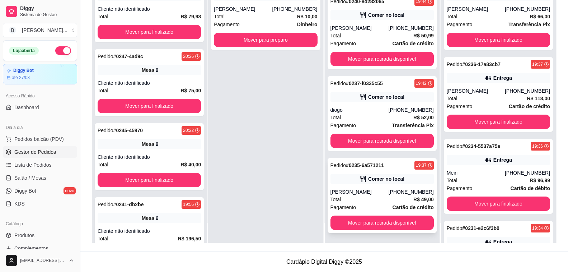
click at [377, 191] on div "[PERSON_NAME]" at bounding box center [360, 191] width 58 height 7
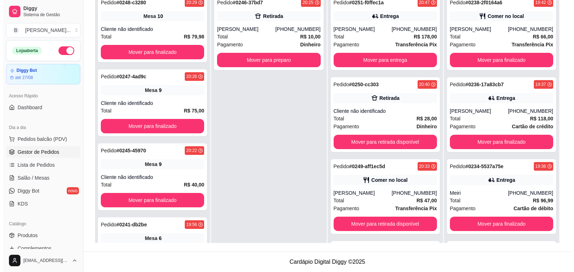
scroll to position [0, 0]
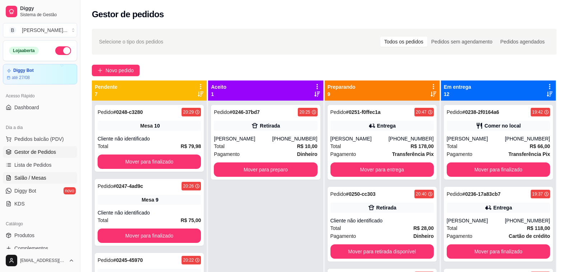
click at [41, 176] on span "Salão / Mesas" at bounding box center [30, 177] width 32 height 7
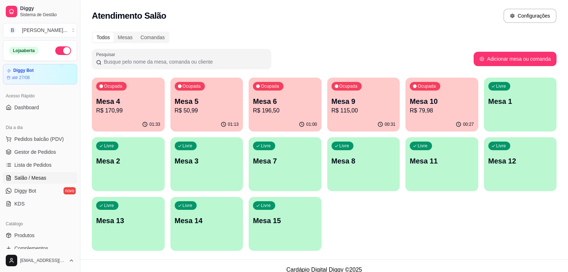
click at [274, 113] on p "R$ 196,50" at bounding box center [285, 110] width 64 height 9
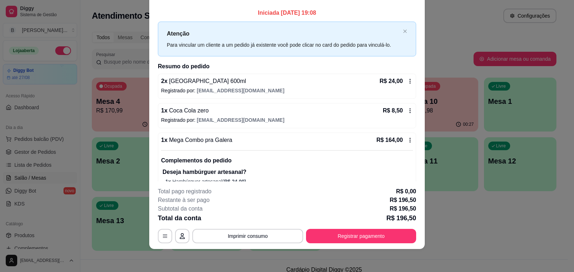
scroll to position [20, 0]
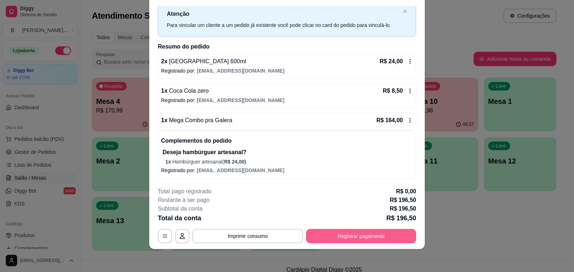
click at [371, 232] on button "Registrar pagamento" at bounding box center [361, 236] width 110 height 14
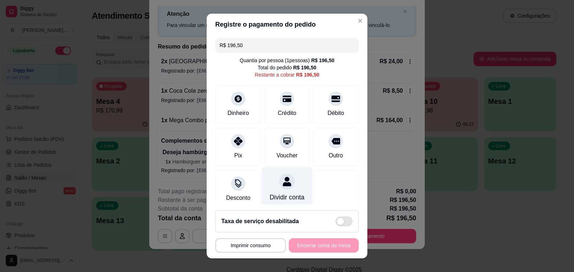
click at [282, 188] on div at bounding box center [287, 181] width 16 height 16
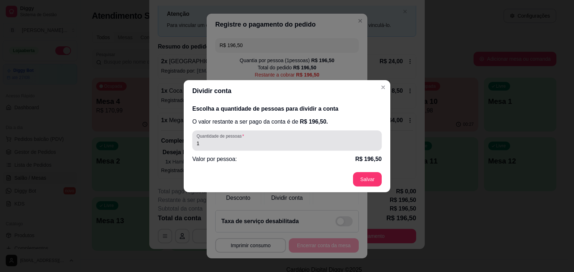
click at [275, 144] on input "1" at bounding box center [287, 143] width 181 height 7
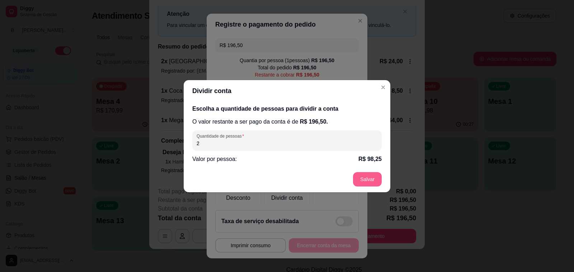
type input "2"
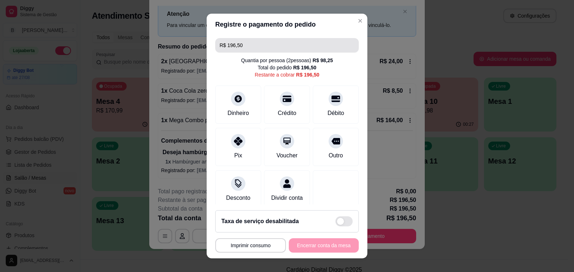
click at [258, 48] on input "R$ 196,50" at bounding box center [287, 45] width 135 height 14
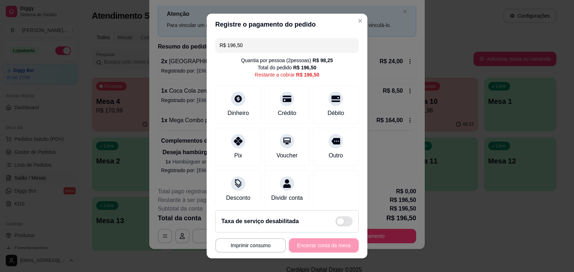
click at [258, 48] on input "R$ 196,50" at bounding box center [287, 45] width 135 height 14
click at [328, 100] on div at bounding box center [336, 97] width 16 height 16
click at [279, 103] on div at bounding box center [287, 97] width 16 height 16
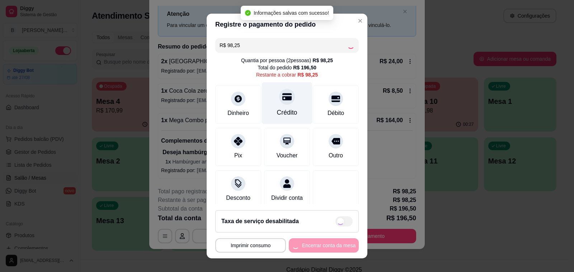
type input "R$ 0,00"
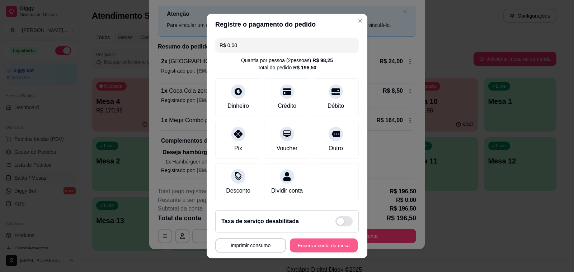
click at [329, 243] on button "Encerrar conta da mesa" at bounding box center [324, 245] width 68 height 14
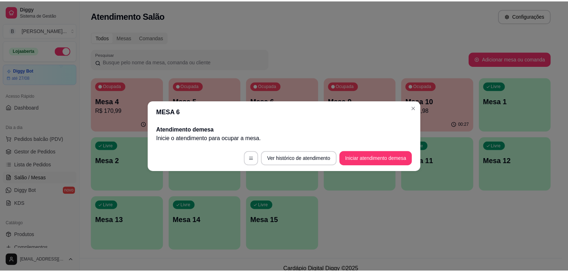
scroll to position [0, 0]
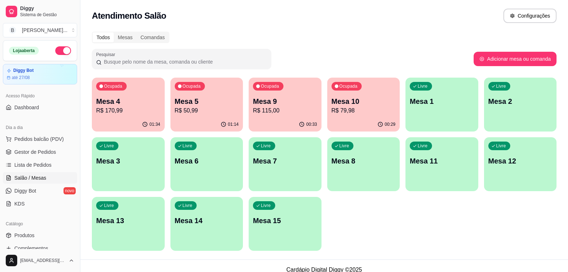
click at [128, 108] on p "R$ 170,99" at bounding box center [128, 110] width 64 height 9
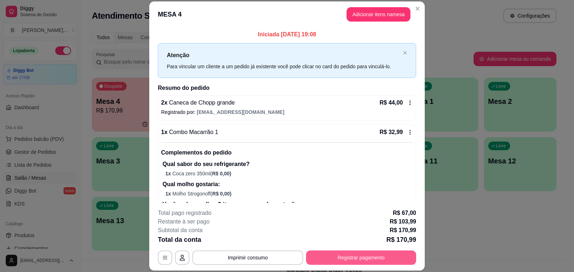
click at [363, 260] on button "Registrar pagamento" at bounding box center [361, 257] width 110 height 14
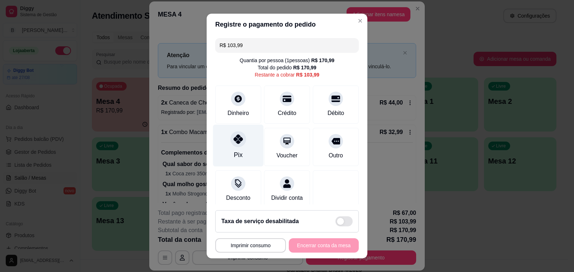
click at [233, 147] on div "Pix" at bounding box center [238, 146] width 51 height 42
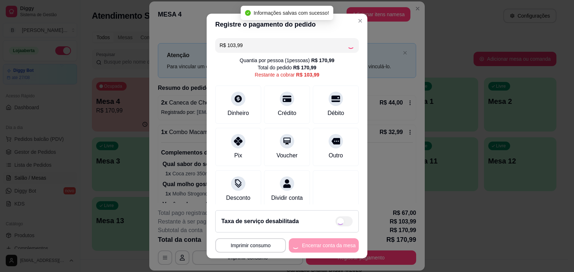
type input "R$ 0,00"
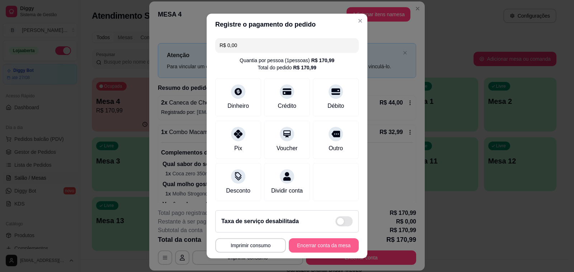
click at [318, 245] on button "Encerrar conta da mesa" at bounding box center [324, 245] width 70 height 14
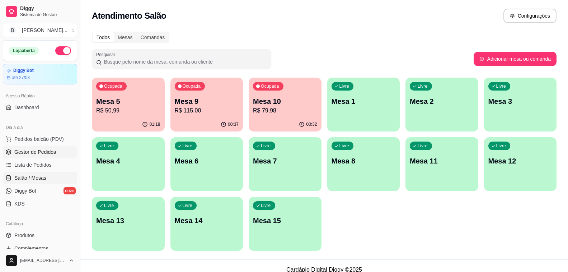
click at [23, 154] on span "Gestor de Pedidos" at bounding box center [35, 151] width 42 height 7
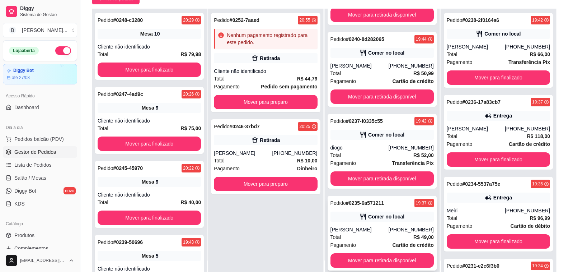
scroll to position [400, 0]
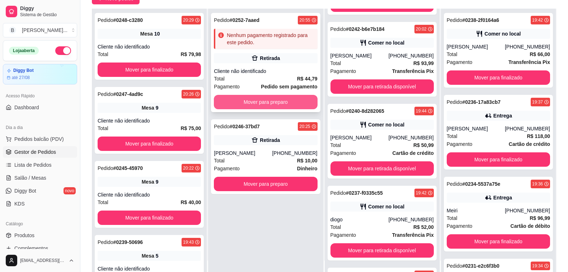
click at [274, 104] on button "Mover para preparo" at bounding box center [265, 102] width 103 height 14
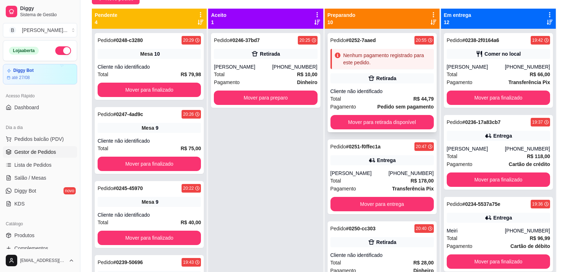
scroll to position [0, 0]
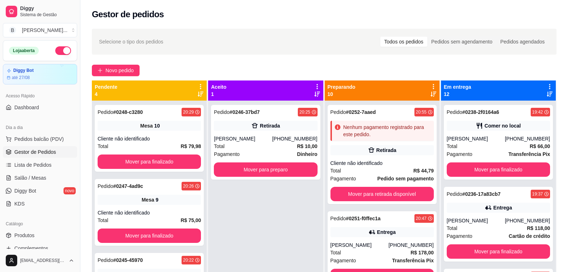
click at [348, 73] on div "Novo pedido" at bounding box center [324, 70] width 465 height 11
click at [431, 91] on icon at bounding box center [434, 94] width 6 height 6
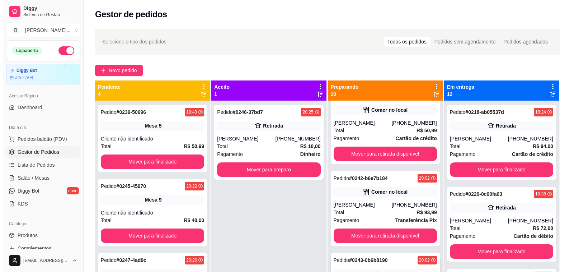
scroll to position [251, 0]
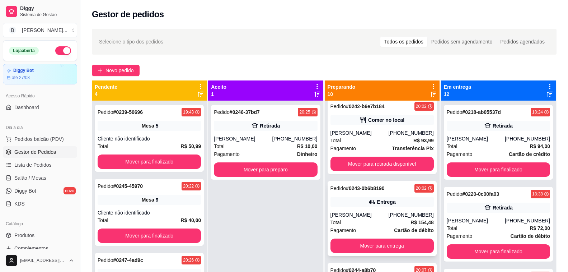
click at [357, 212] on div "[PERSON_NAME]" at bounding box center [360, 214] width 58 height 7
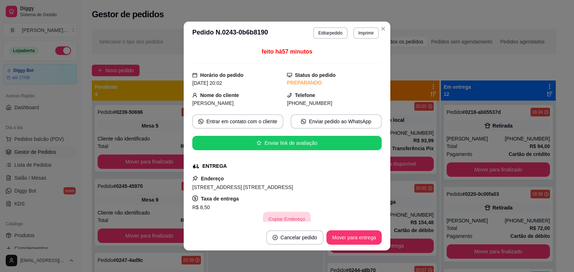
click at [279, 217] on button "Copiar Endereço" at bounding box center [287, 219] width 48 height 14
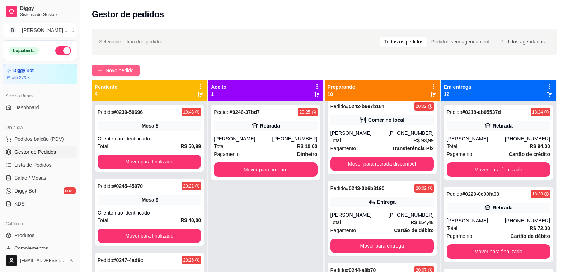
click at [113, 72] on span "Novo pedido" at bounding box center [120, 70] width 28 height 8
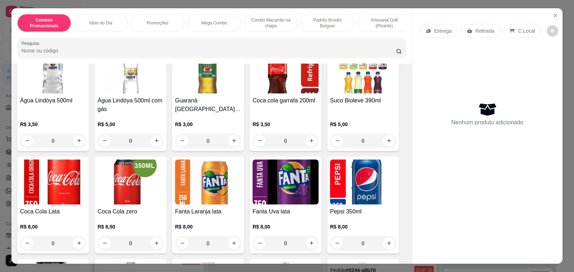
scroll to position [2728, 0]
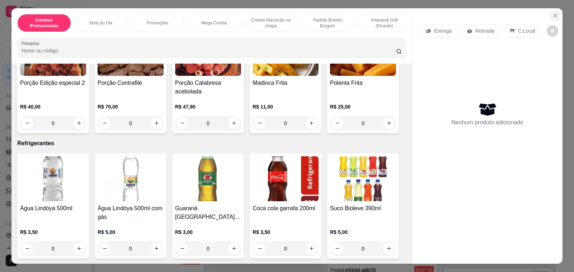
click at [553, 13] on icon "Close" at bounding box center [556, 16] width 6 height 6
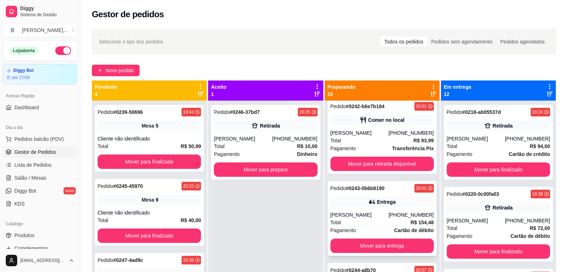
click at [393, 219] on div "Total R$ 154,48" at bounding box center [382, 222] width 103 height 8
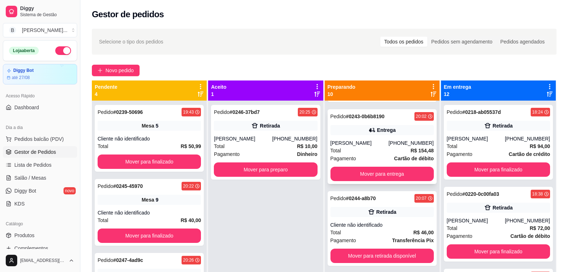
scroll to position [359, 0]
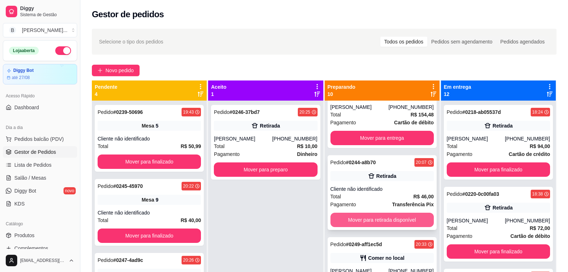
click at [387, 214] on button "Mover para retirada disponível" at bounding box center [382, 220] width 103 height 14
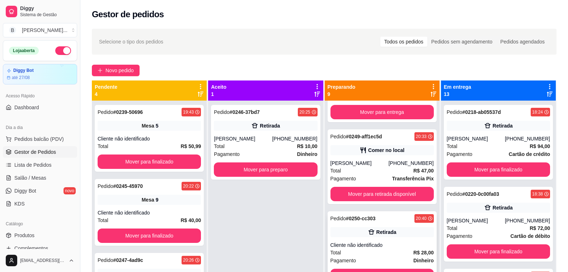
scroll to position [421, 0]
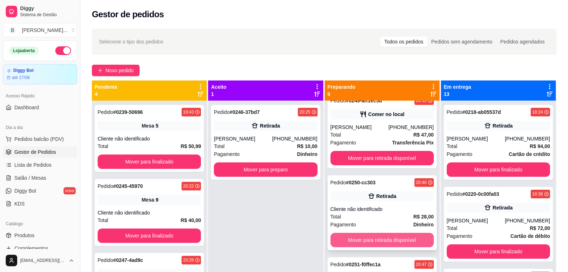
click at [390, 238] on button "Mover para retirada disponível" at bounding box center [382, 240] width 103 height 14
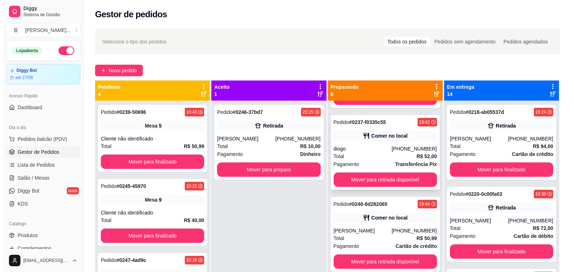
scroll to position [0, 0]
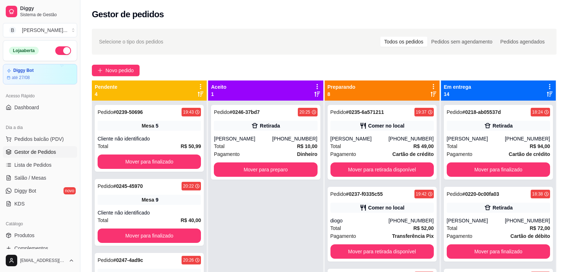
click at [160, 6] on div "Gestor de pedidos" at bounding box center [324, 12] width 488 height 24
click at [38, 178] on span "Salão / Mesas" at bounding box center [30, 177] width 32 height 7
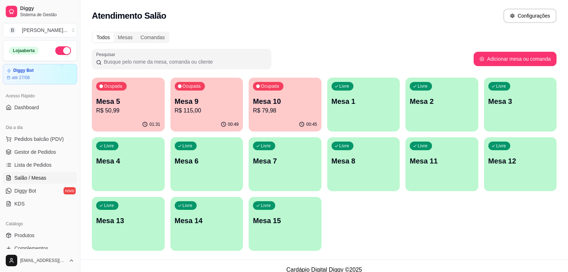
click at [268, 117] on button "Ocupada Mesa 10 R$ 79,98 00:45" at bounding box center [285, 105] width 73 height 54
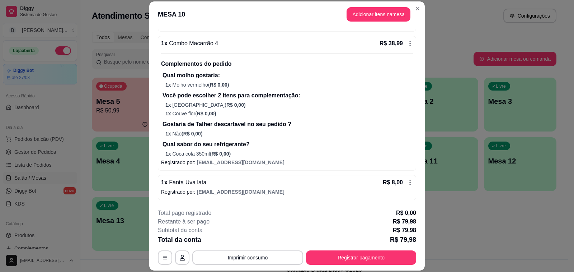
scroll to position [22, 0]
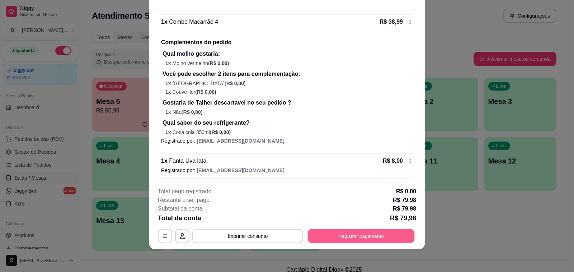
click at [365, 235] on button "Registrar pagamento" at bounding box center [361, 236] width 107 height 14
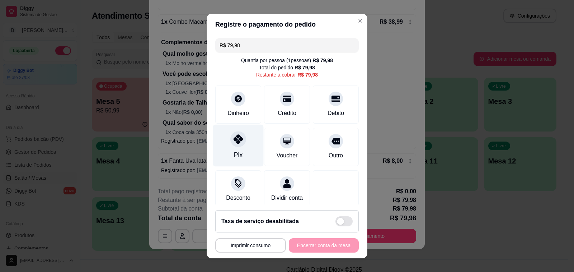
click at [235, 146] on div at bounding box center [238, 139] width 16 height 16
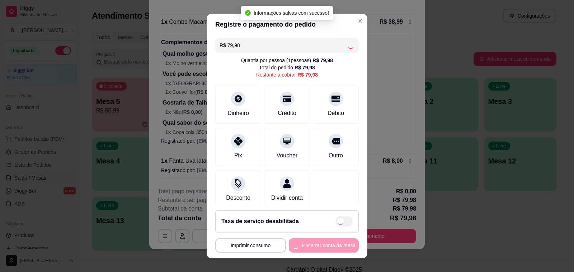
type input "R$ 0,00"
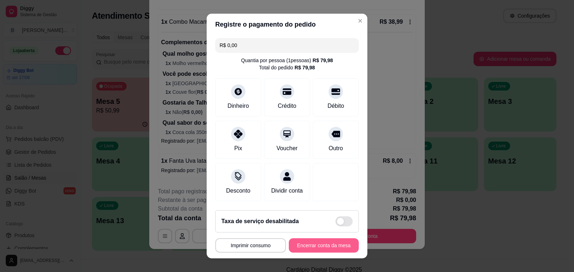
click at [314, 244] on button "Encerrar conta da mesa" at bounding box center [324, 245] width 70 height 14
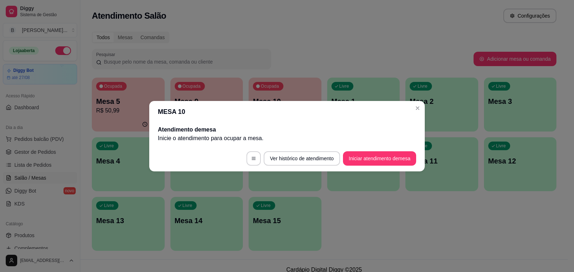
scroll to position [0, 0]
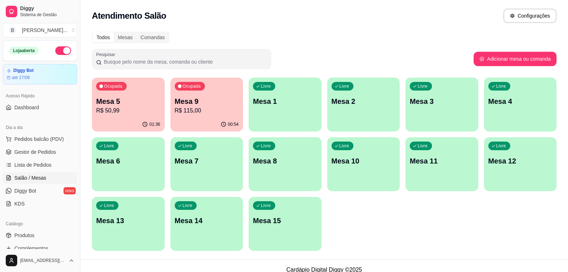
click at [205, 106] on p "Mesa 9" at bounding box center [207, 101] width 64 height 10
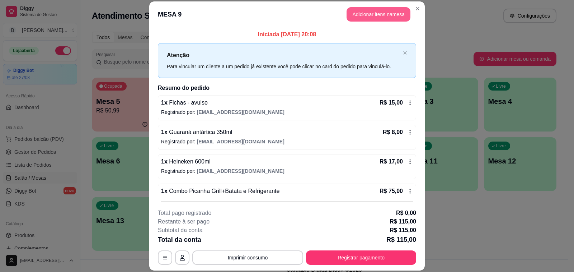
click at [368, 17] on button "Adicionar itens na mesa" at bounding box center [379, 14] width 64 height 14
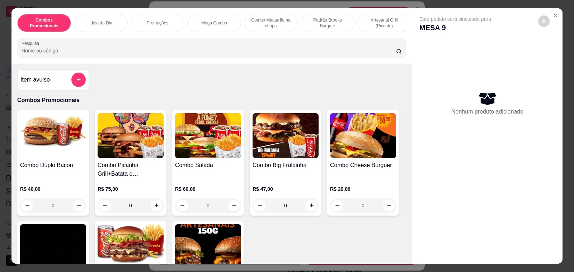
click at [47, 84] on h4 "Item avulso" at bounding box center [34, 79] width 29 height 9
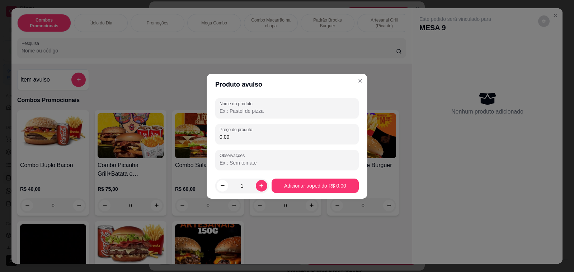
click at [235, 107] on input "Nome do produto" at bounding box center [287, 110] width 135 height 7
click at [241, 111] on input "Nome do produto" at bounding box center [287, 110] width 135 height 7
type input "ficha"
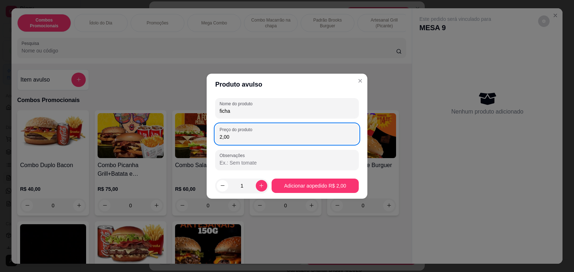
type input "2,00"
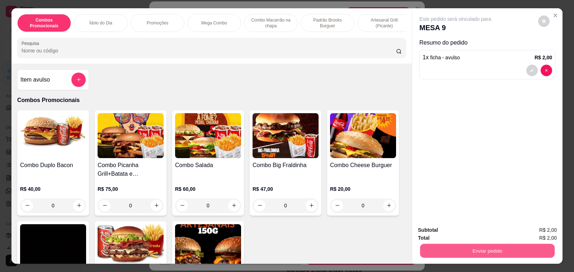
click at [442, 248] on button "Enviar pedido" at bounding box center [487, 251] width 135 height 14
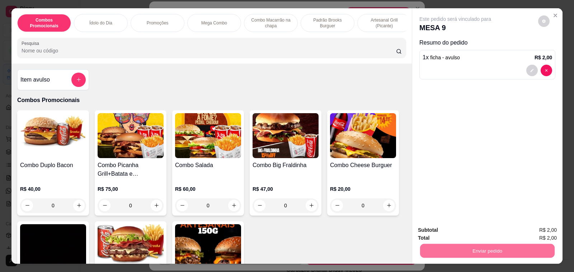
click at [453, 234] on button "Não registrar e enviar pedido" at bounding box center [463, 230] width 75 height 14
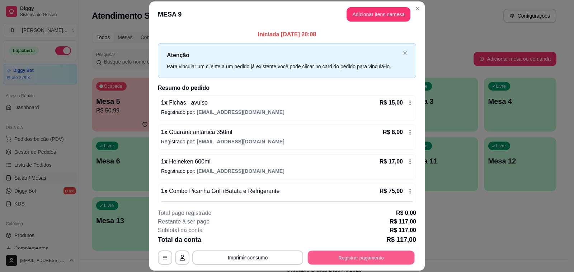
click at [392, 256] on button "Registrar pagamento" at bounding box center [361, 258] width 107 height 14
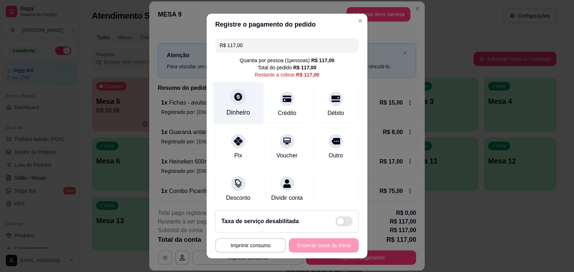
click at [241, 107] on div "Dinheiro" at bounding box center [238, 103] width 51 height 42
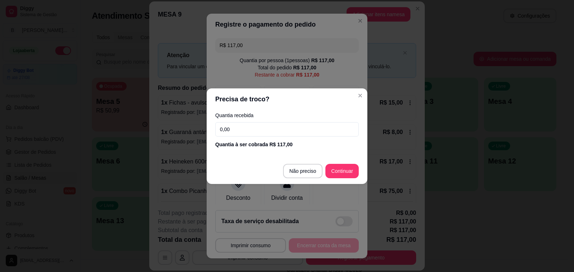
click at [276, 129] on input "0,00" at bounding box center [287, 129] width 144 height 14
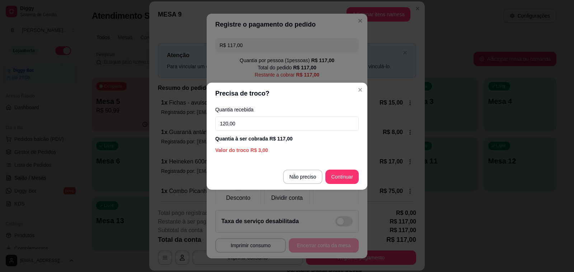
type input "120,00"
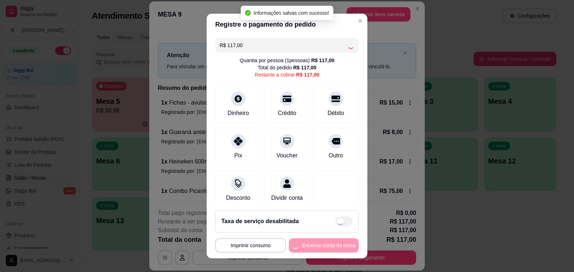
type input "R$ 0,00"
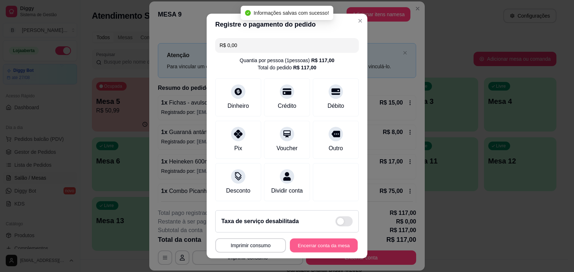
click at [317, 248] on button "Encerrar conta da mesa" at bounding box center [324, 245] width 68 height 14
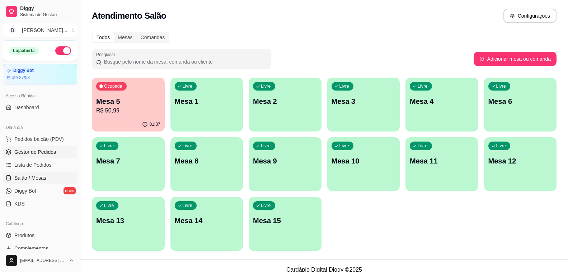
click at [42, 155] on span "Gestor de Pedidos" at bounding box center [35, 151] width 42 height 7
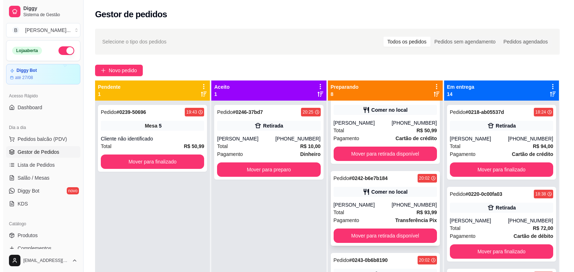
scroll to position [215, 0]
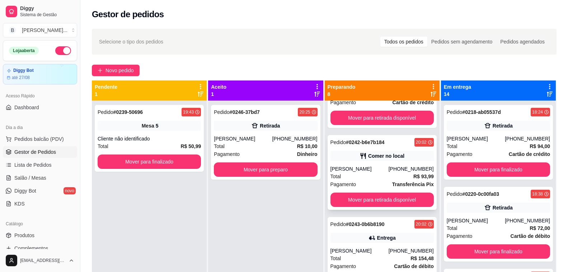
click at [400, 169] on div "[PHONE_NUMBER]" at bounding box center [411, 168] width 45 height 7
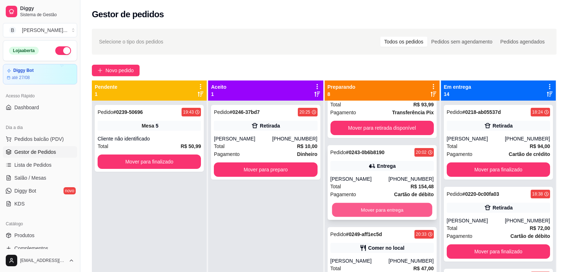
click at [372, 212] on button "Mover para entrega" at bounding box center [382, 210] width 101 height 14
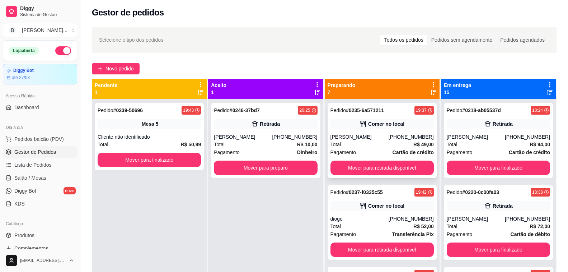
scroll to position [0, 0]
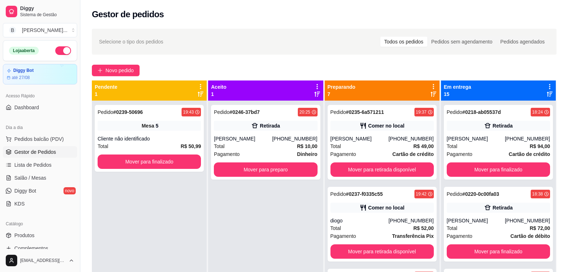
click at [249, 213] on div "Pedido # 0246-37bd7 20:25 Retirada [PERSON_NAME] [PHONE_NUMBER] Total R$ 10,00 …" at bounding box center [265, 237] width 115 height 272
click at [172, 65] on div "Novo pedido" at bounding box center [324, 70] width 465 height 11
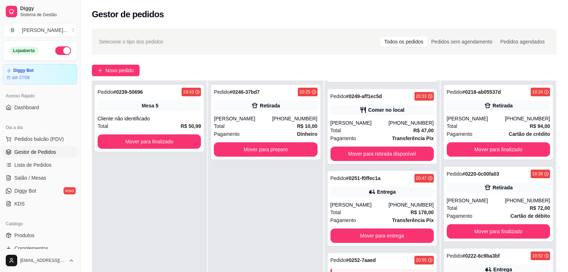
scroll to position [333, 0]
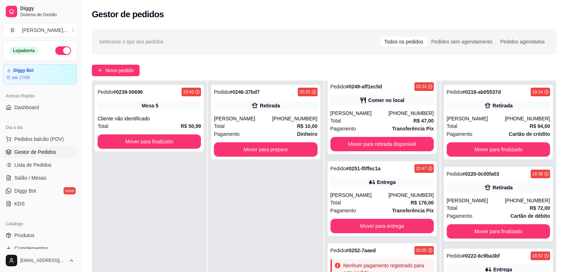
click at [367, 201] on div "Total R$ 178,00" at bounding box center [382, 203] width 103 height 8
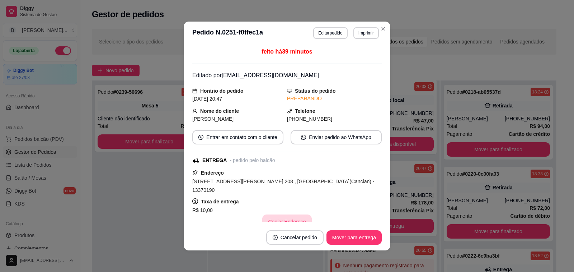
click at [284, 214] on button "Copiar Endereço" at bounding box center [286, 221] width 49 height 14
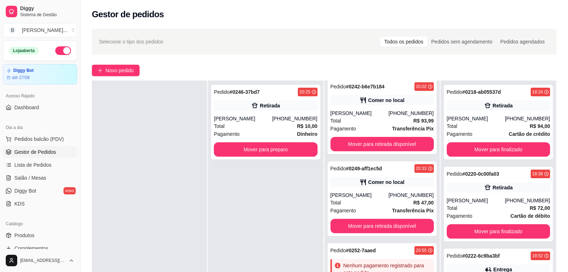
scroll to position [251, 0]
click at [143, 128] on div at bounding box center [149, 216] width 115 height 272
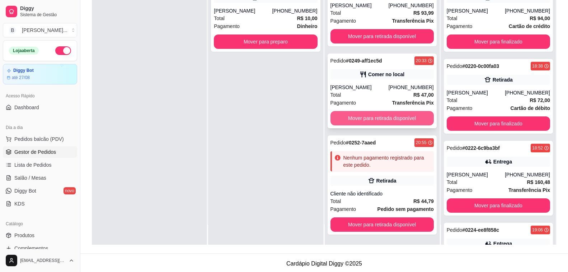
click at [381, 115] on button "Mover para retirada disponível" at bounding box center [382, 118] width 103 height 14
click at [382, 122] on button "Mover para retirada disponível" at bounding box center [382, 118] width 103 height 14
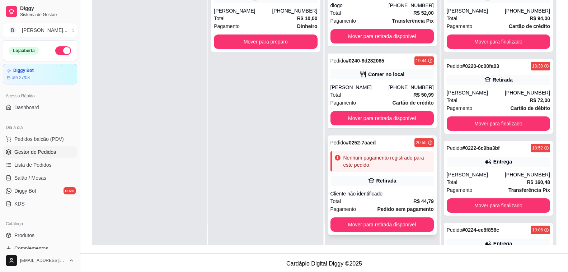
scroll to position [51, 0]
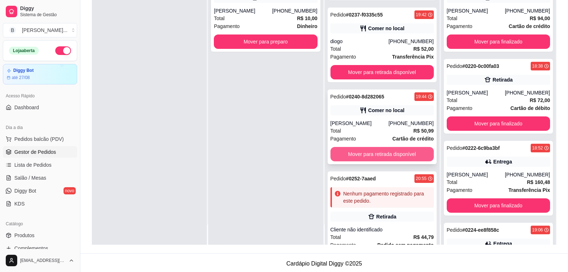
click at [388, 153] on button "Mover para retirada disponível" at bounding box center [382, 154] width 103 height 14
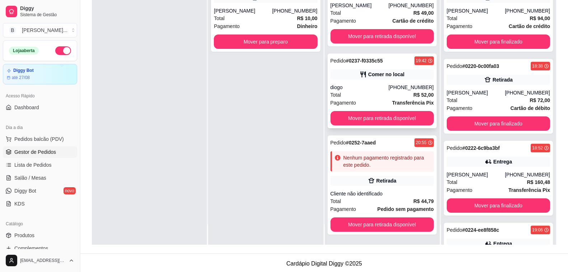
scroll to position [5, 0]
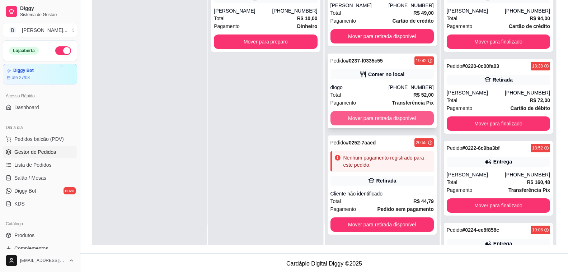
click at [378, 121] on button "Mover para retirada disponível" at bounding box center [382, 118] width 103 height 14
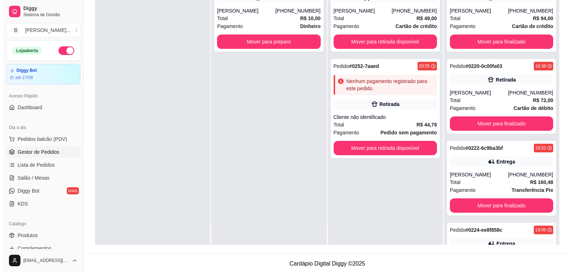
scroll to position [0, 0]
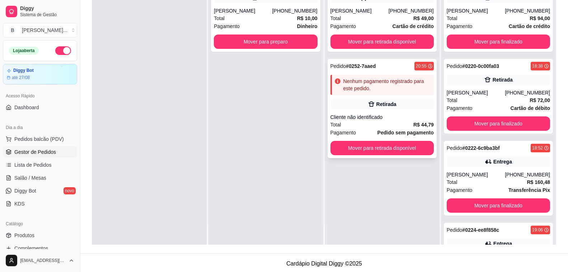
click at [383, 116] on div "Cliente não identificado" at bounding box center [382, 116] width 103 height 7
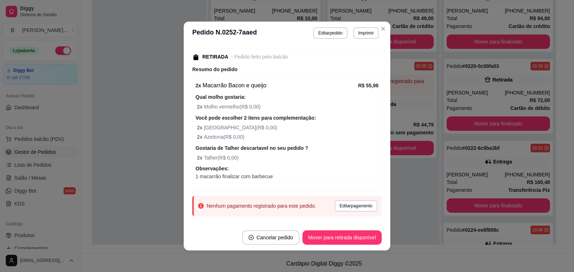
scroll to position [94, 0]
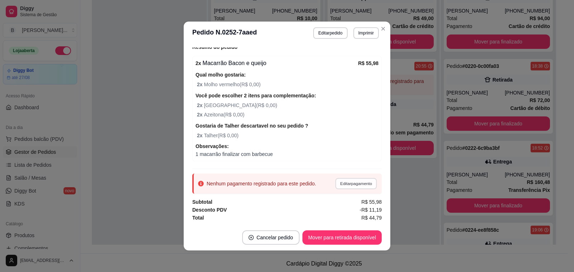
click at [361, 185] on button "Editar pagamento" at bounding box center [356, 183] width 42 height 11
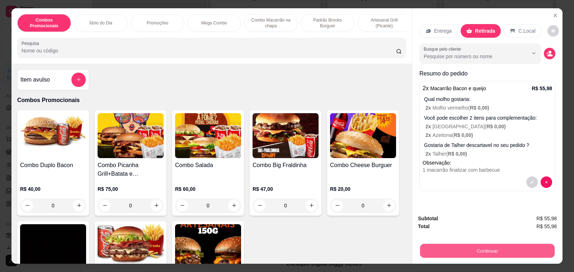
click at [484, 247] on button "Continuar" at bounding box center [487, 251] width 135 height 14
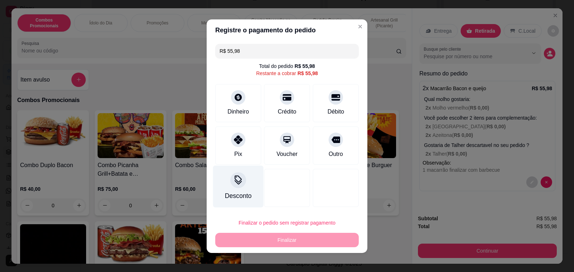
click at [234, 185] on icon at bounding box center [238, 179] width 9 height 9
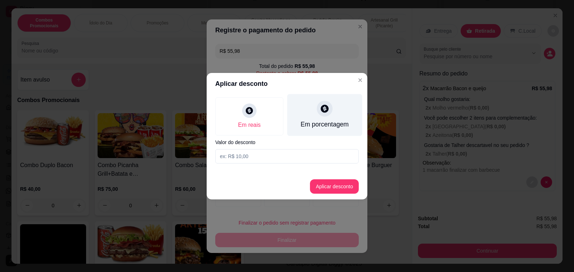
click at [324, 110] on icon at bounding box center [324, 108] width 9 height 9
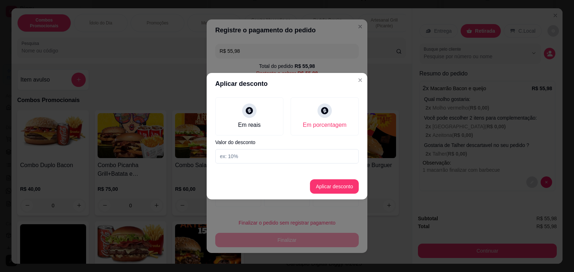
click at [298, 153] on input at bounding box center [287, 156] width 144 height 14
type input "20"
click at [336, 186] on button "Aplicar desconto" at bounding box center [334, 186] width 47 height 14
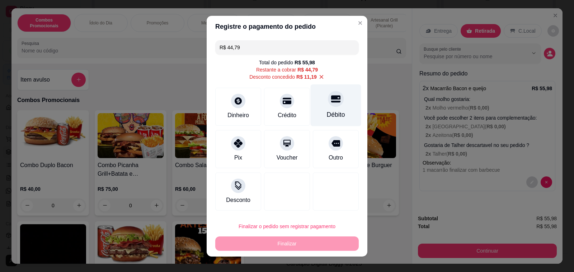
click at [331, 102] on icon at bounding box center [335, 98] width 9 height 7
type input "R$ 0,00"
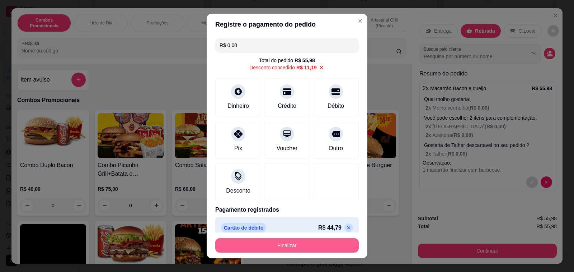
click at [270, 251] on button "Finalizar" at bounding box center [287, 245] width 144 height 14
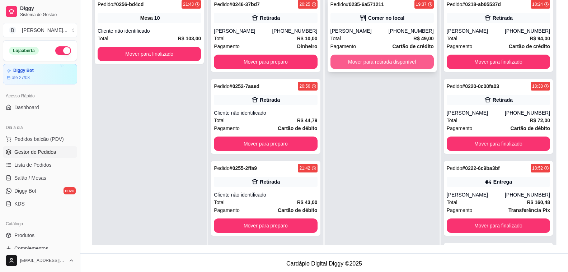
scroll to position [36, 0]
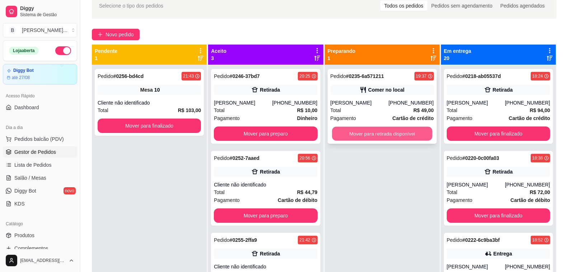
click at [373, 135] on button "Mover para retirada disponível" at bounding box center [382, 134] width 101 height 14
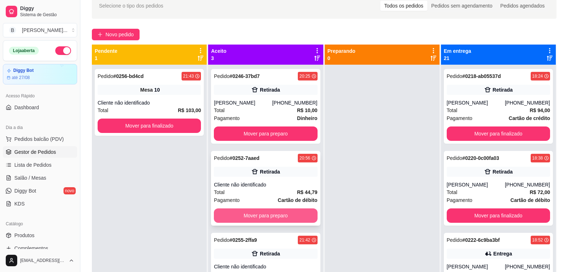
click at [271, 218] on button "Mover para preparo" at bounding box center [265, 215] width 103 height 14
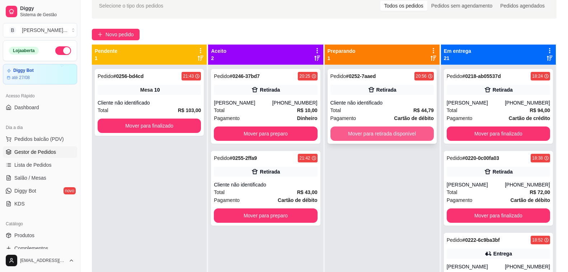
click at [388, 137] on button "Mover para retirada disponível" at bounding box center [382, 133] width 103 height 14
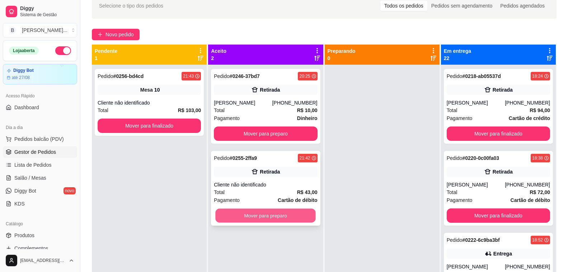
click at [269, 215] on button "Mover para preparo" at bounding box center [266, 216] width 101 height 14
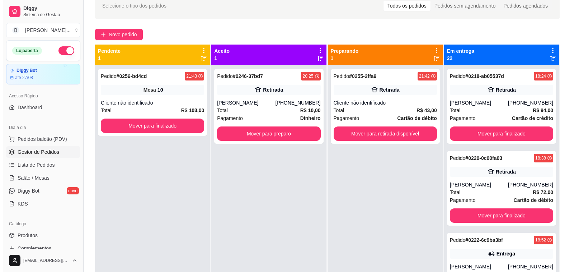
scroll to position [0, 0]
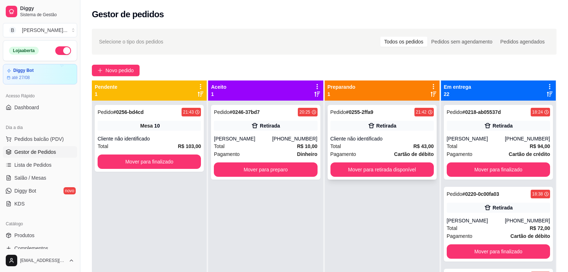
click at [403, 136] on div "Cliente não identificado" at bounding box center [382, 138] width 103 height 7
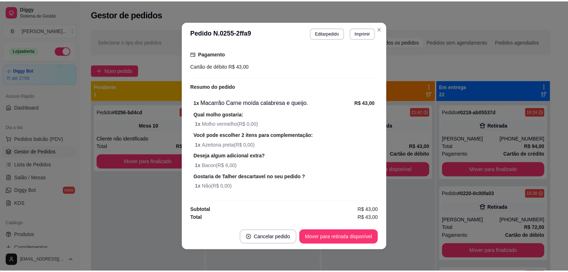
scroll to position [1, 0]
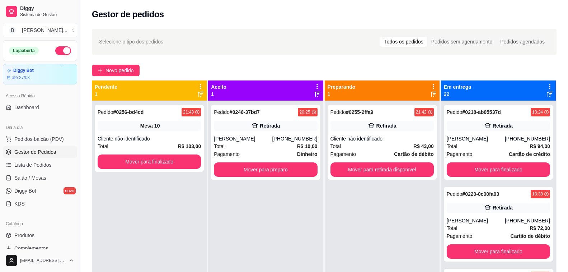
click at [196, 43] on div "Selecione o tipo dos pedidos Todos os pedidos Pedidos sem agendamento Pedidos a…" at bounding box center [324, 41] width 450 height 11
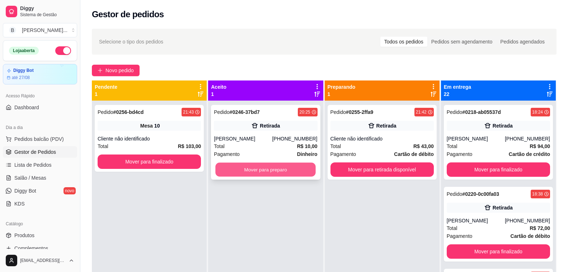
click at [262, 171] on button "Mover para preparo" at bounding box center [266, 170] width 101 height 14
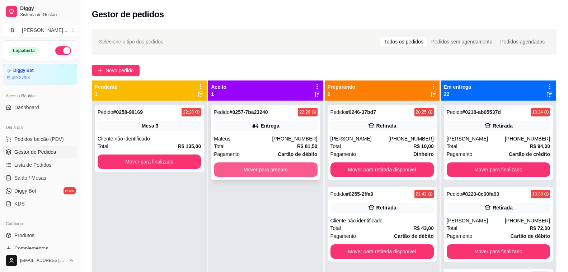
click at [253, 166] on button "Mover para preparo" at bounding box center [265, 169] width 103 height 14
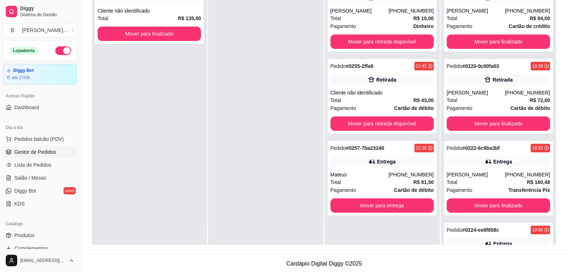
scroll to position [0, 0]
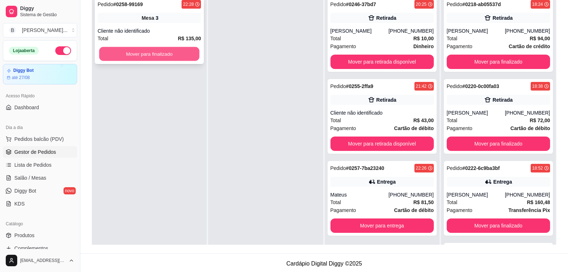
click at [157, 55] on button "Mover para finalizado" at bounding box center [149, 54] width 101 height 14
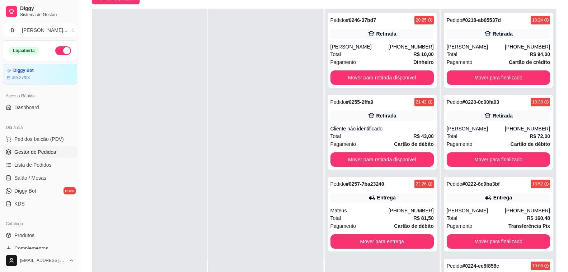
scroll to position [109, 0]
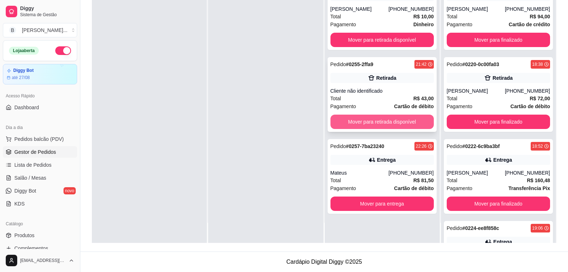
click at [383, 117] on button "Mover para retirada disponível" at bounding box center [382, 122] width 103 height 14
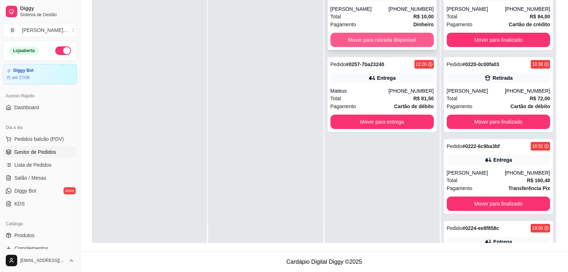
click at [397, 42] on button "Mover para retirada disponível" at bounding box center [382, 40] width 103 height 14
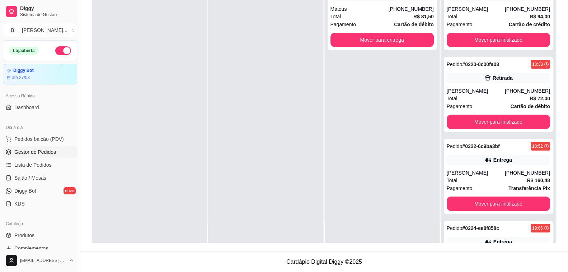
scroll to position [0, 0]
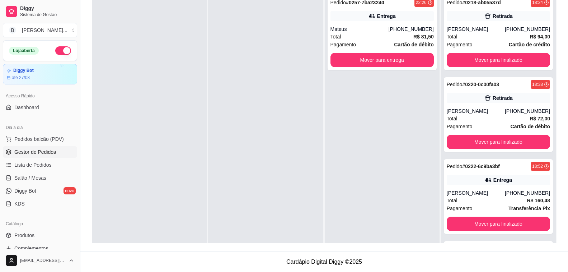
click at [149, 163] on div at bounding box center [149, 127] width 115 height 272
click at [342, 31] on div "Mateus" at bounding box center [360, 28] width 58 height 7
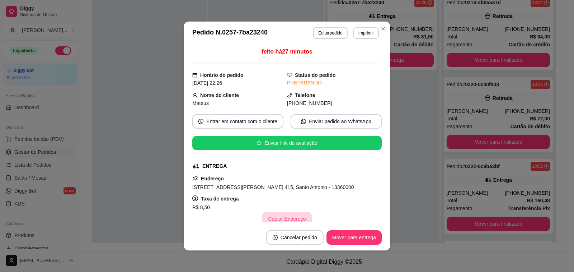
click at [291, 219] on button "Copiar Endereço" at bounding box center [286, 218] width 49 height 14
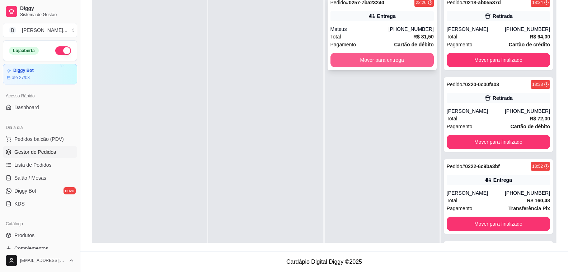
click at [402, 60] on button "Mover para entrega" at bounding box center [382, 60] width 103 height 14
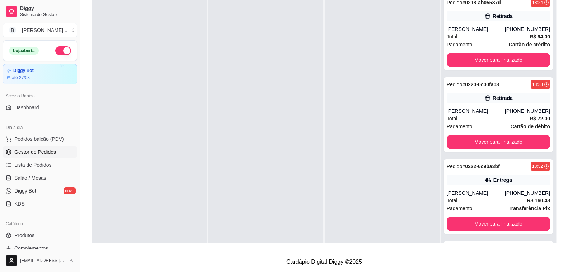
click at [204, 167] on div at bounding box center [149, 127] width 115 height 272
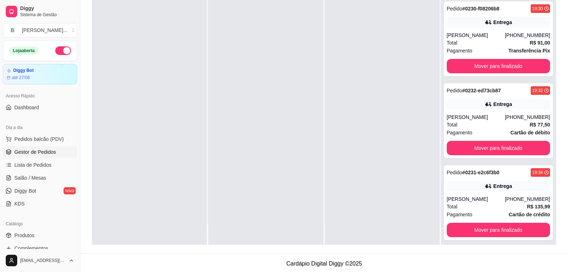
scroll to position [1789, 0]
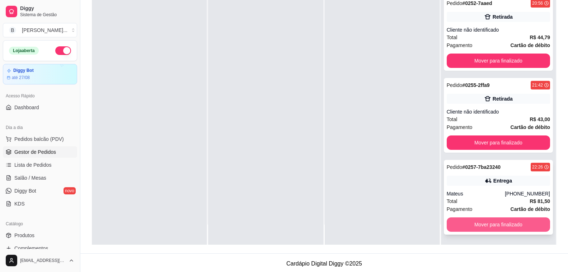
click at [524, 230] on button "Mover para finalizado" at bounding box center [498, 224] width 103 height 14
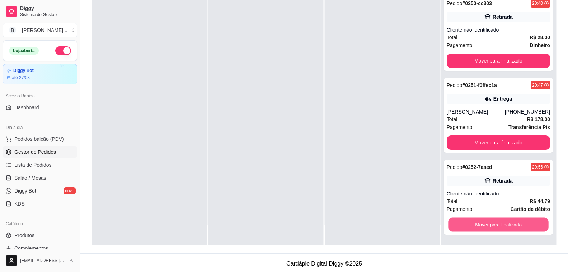
click at [524, 230] on button "Mover para finalizado" at bounding box center [498, 225] width 101 height 14
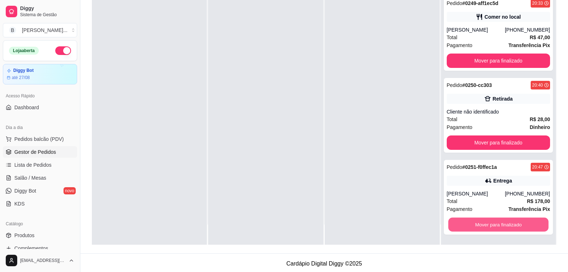
scroll to position [1543, 0]
click at [524, 230] on button "Mover para finalizado" at bounding box center [498, 225] width 101 height 14
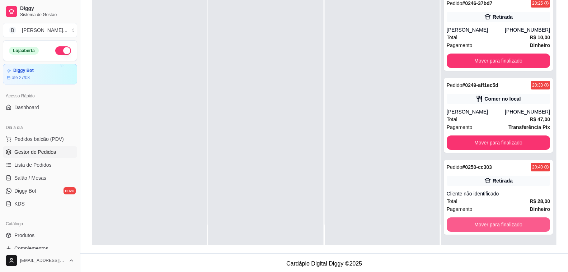
click at [524, 230] on button "Mover para finalizado" at bounding box center [498, 224] width 103 height 14
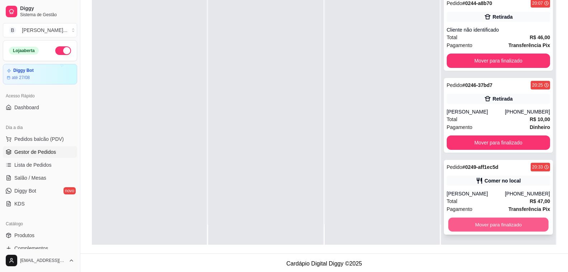
scroll to position [1379, 0]
click at [528, 227] on button "Mover para finalizado" at bounding box center [498, 225] width 101 height 14
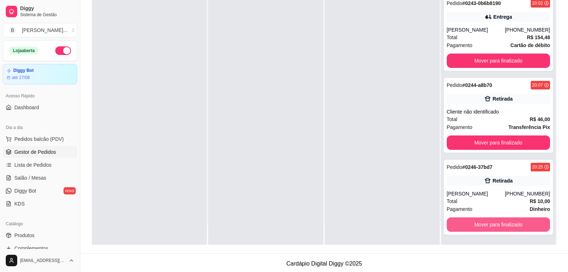
scroll to position [1298, 0]
click at [528, 227] on button "Mover para finalizado" at bounding box center [498, 224] width 103 height 14
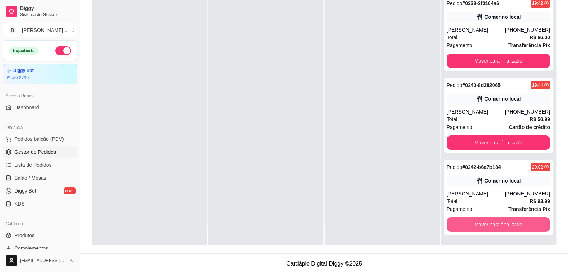
click at [528, 227] on button "Mover para finalizado" at bounding box center [498, 224] width 103 height 14
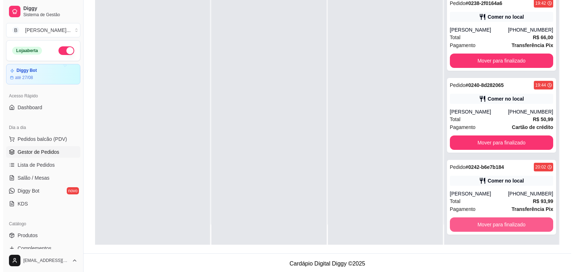
scroll to position [1052, 0]
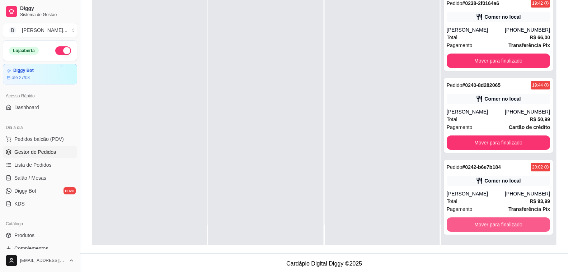
click at [528, 227] on div "Mover para finalizado" at bounding box center [498, 224] width 103 height 14
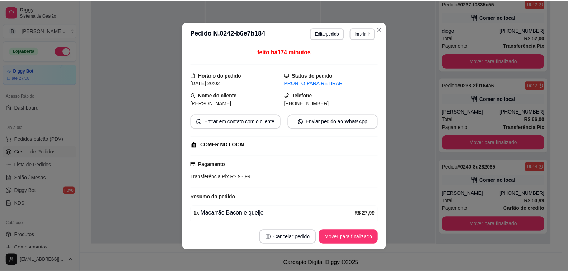
scroll to position [970, 0]
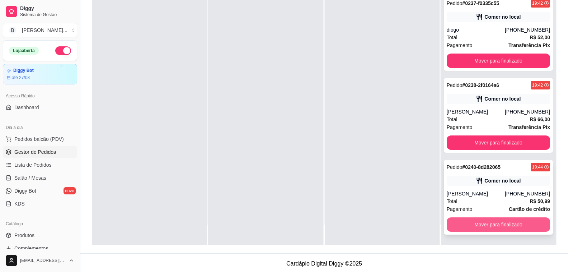
click at [522, 220] on button "Mover para finalizado" at bounding box center [498, 224] width 103 height 14
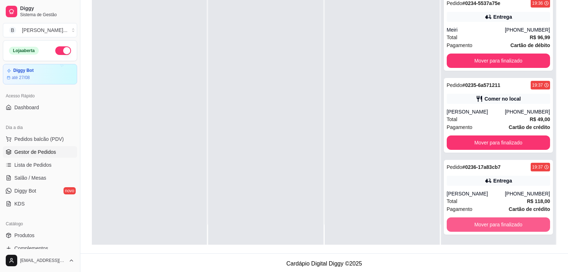
scroll to position [718, 0]
click at [522, 220] on button "Mover para finalizado" at bounding box center [498, 224] width 103 height 14
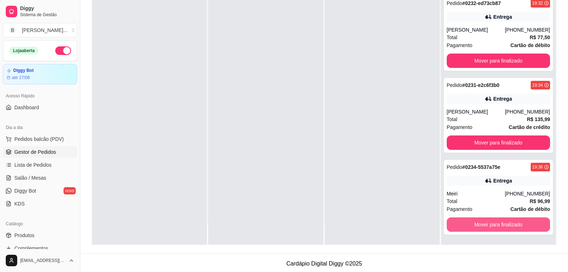
click at [522, 220] on button "Mover para finalizado" at bounding box center [498, 224] width 103 height 14
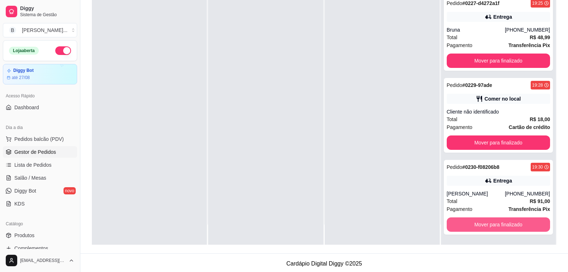
scroll to position [308, 0]
click at [522, 220] on button "Mover para finalizado" at bounding box center [498, 224] width 103 height 14
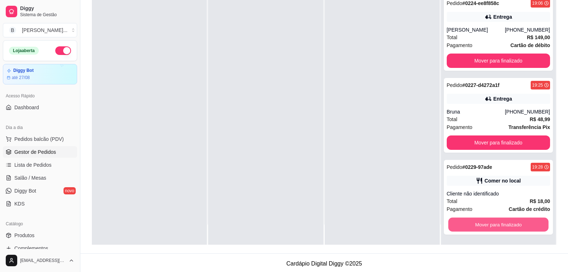
click at [522, 220] on button "Mover para finalizado" at bounding box center [498, 225] width 101 height 14
click at [522, 220] on button "Mover para finalizado" at bounding box center [498, 224] width 103 height 14
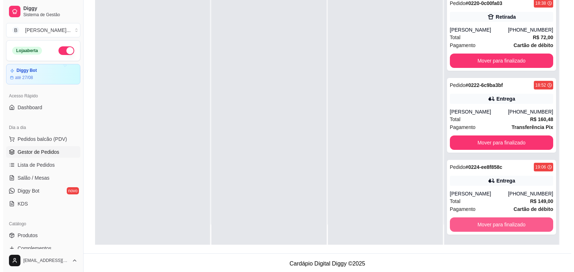
scroll to position [63, 0]
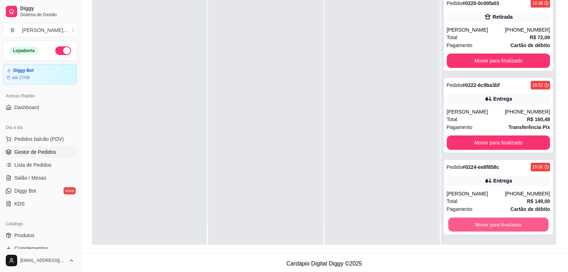
click at [522, 220] on button "Mover para finalizado" at bounding box center [498, 225] width 101 height 14
click at [522, 220] on div "Mover para finalizado" at bounding box center [498, 224] width 103 height 14
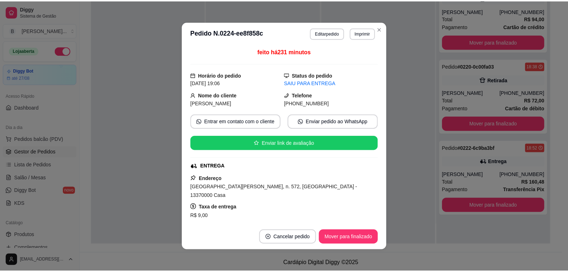
scroll to position [0, 0]
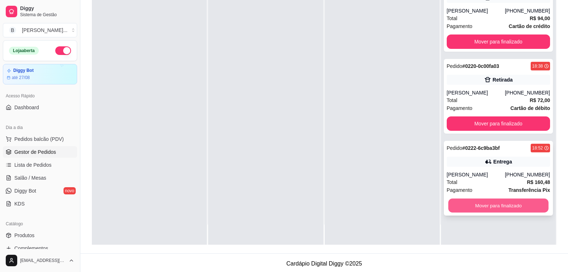
click at [526, 206] on button "Mover para finalizado" at bounding box center [498, 206] width 101 height 14
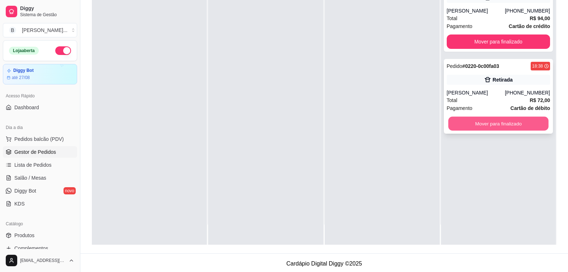
click at [523, 122] on button "Mover para finalizado" at bounding box center [498, 124] width 101 height 14
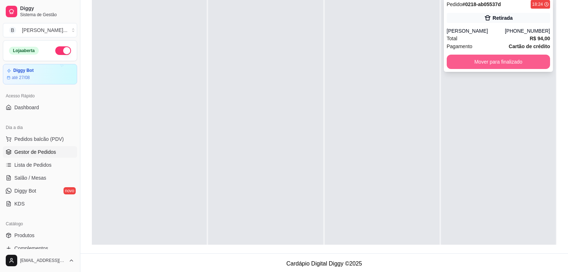
click at [506, 61] on button "Mover para finalizado" at bounding box center [498, 62] width 103 height 14
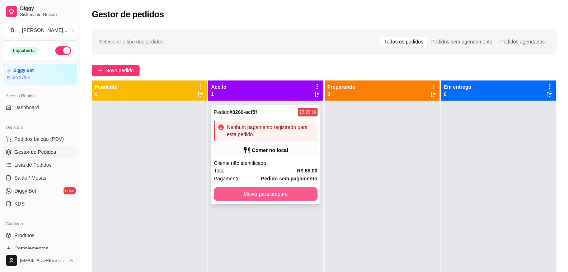
click at [230, 199] on button "Mover para preparo" at bounding box center [265, 194] width 103 height 14
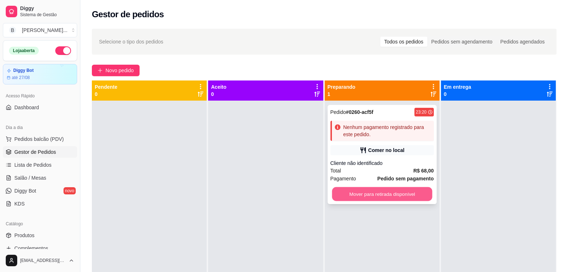
click at [395, 198] on button "Mover para retirada disponível" at bounding box center [382, 194] width 101 height 14
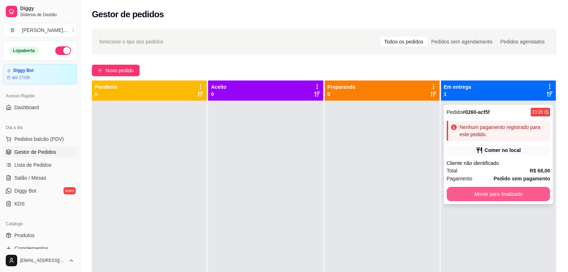
click at [533, 199] on button "Mover para finalizado" at bounding box center [498, 194] width 103 height 14
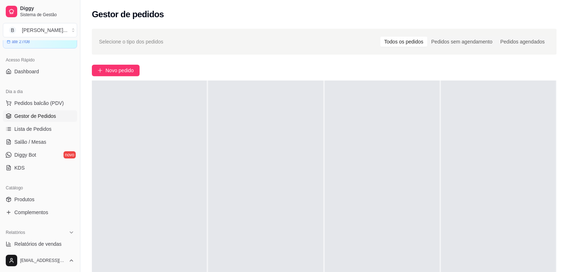
scroll to position [72, 0]
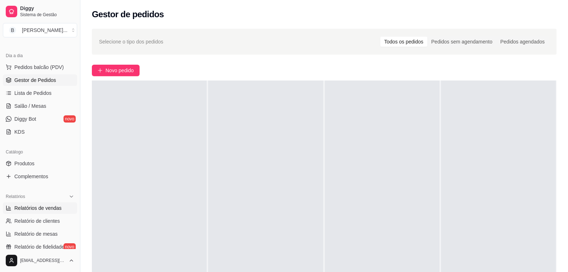
click at [38, 207] on span "Relatórios de vendas" at bounding box center [37, 207] width 47 height 7
select select "ALL"
select select "0"
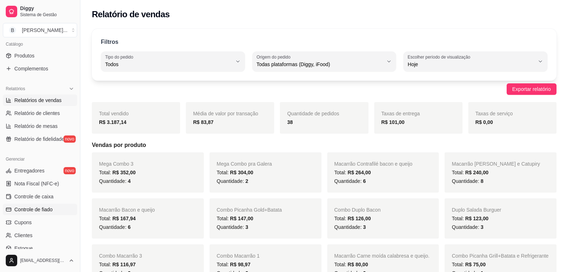
scroll to position [215, 0]
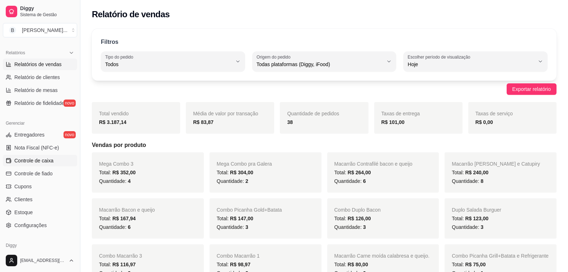
click at [39, 162] on span "Controle de caixa" at bounding box center [33, 160] width 39 height 7
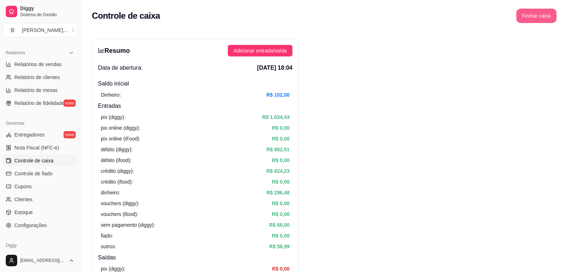
click at [542, 13] on button "Fechar caixa" at bounding box center [537, 16] width 40 height 14
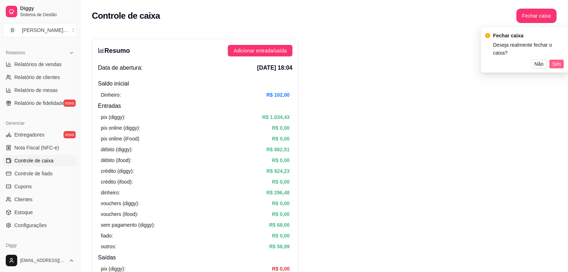
click at [558, 60] on span "Sim" at bounding box center [556, 64] width 9 height 8
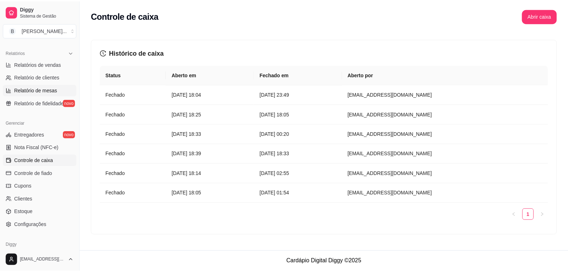
scroll to position [108, 0]
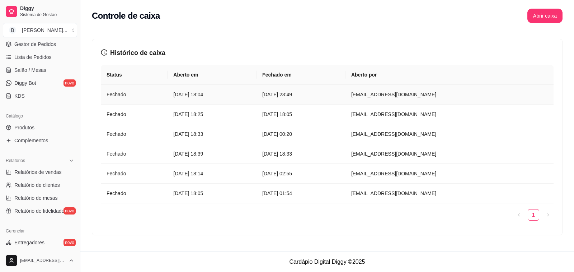
click at [187, 99] on td "[DATE] 18:04" at bounding box center [212, 95] width 89 height 20
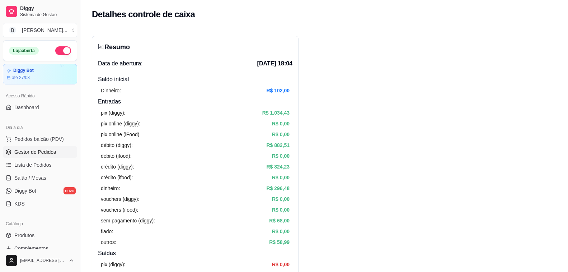
click at [34, 153] on span "Gestor de Pedidos" at bounding box center [35, 151] width 42 height 7
